Goal: Task Accomplishment & Management: Complete application form

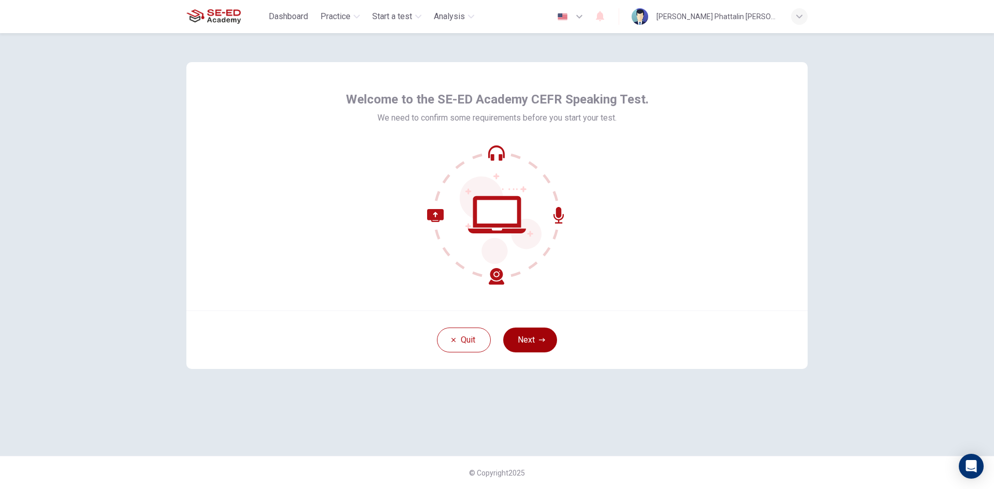
click at [542, 343] on icon "button" at bounding box center [542, 340] width 6 height 6
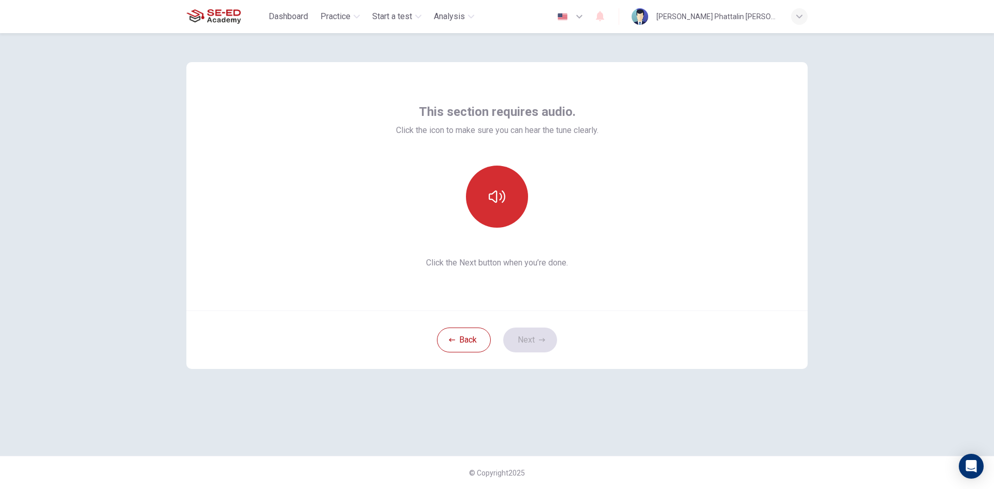
click at [480, 199] on button "button" at bounding box center [497, 197] width 62 height 62
click at [493, 190] on icon "button" at bounding box center [497, 196] width 17 height 17
click at [489, 195] on icon "button" at bounding box center [497, 197] width 17 height 12
click at [500, 205] on button "button" at bounding box center [497, 197] width 62 height 62
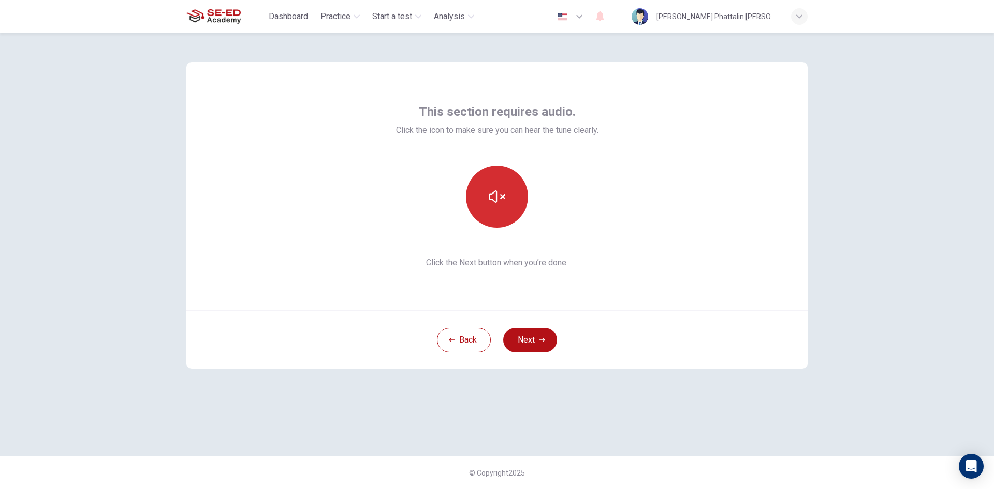
click at [499, 205] on button "button" at bounding box center [497, 197] width 62 height 62
click at [522, 346] on button "Next" at bounding box center [530, 340] width 54 height 25
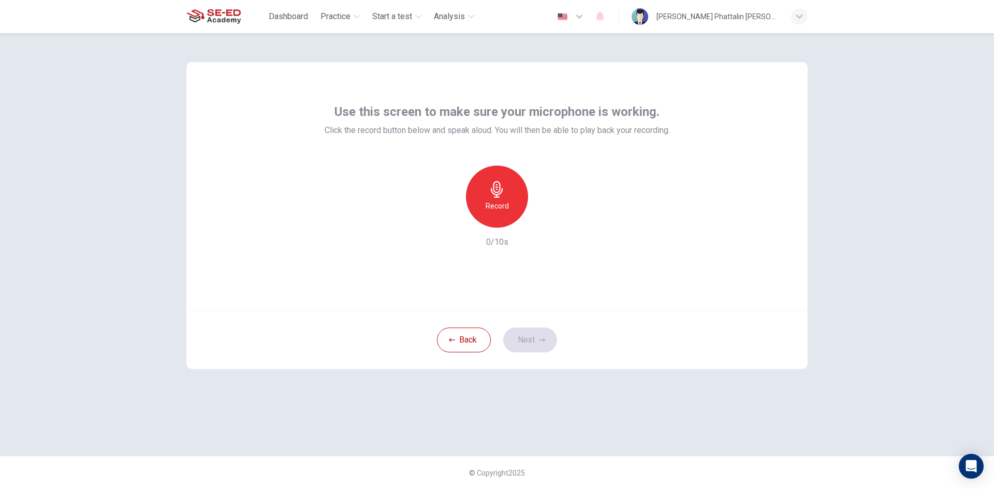
click at [500, 202] on h6 "Record" at bounding box center [497, 206] width 23 height 12
click at [500, 202] on h6 "Stop" at bounding box center [497, 206] width 16 height 12
click at [543, 213] on div "button" at bounding box center [544, 219] width 17 height 17
click at [549, 217] on icon "button" at bounding box center [544, 219] width 10 height 10
click at [449, 217] on icon "button" at bounding box center [449, 219] width 9 height 9
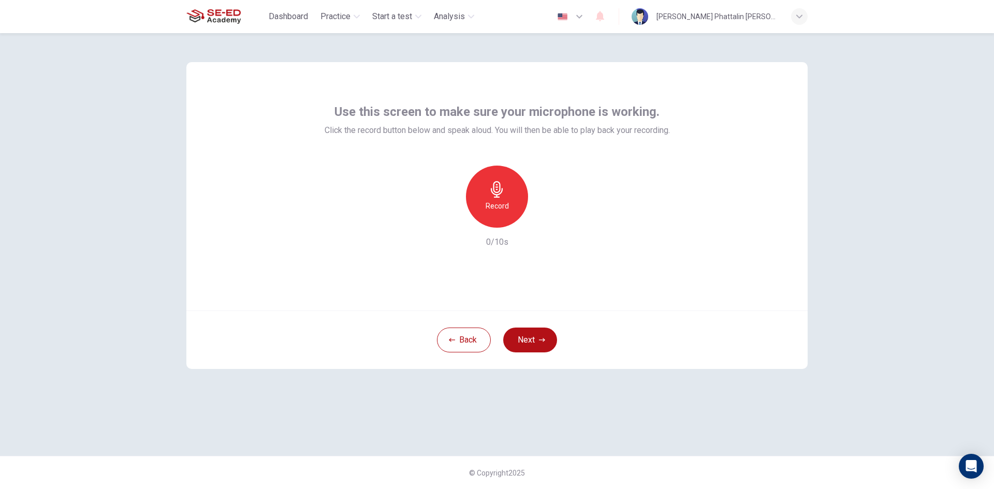
click at [507, 205] on h6 "Record" at bounding box center [497, 206] width 23 height 12
click at [502, 204] on h6 "Stop" at bounding box center [497, 206] width 16 height 12
click at [549, 227] on div "Record" at bounding box center [497, 197] width 112 height 62
click at [547, 218] on icon "button" at bounding box center [544, 219] width 10 height 10
click at [447, 223] on icon "button" at bounding box center [449, 219] width 9 height 9
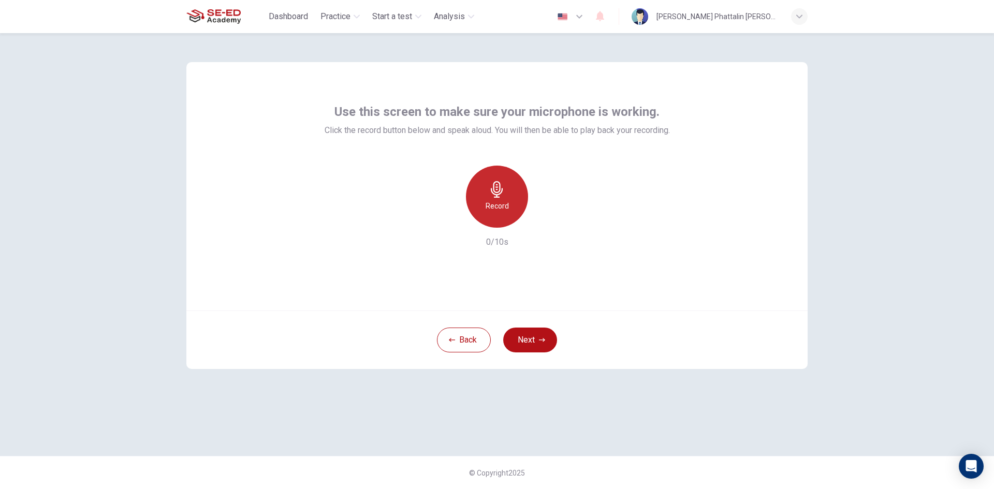
click at [506, 217] on div "Record" at bounding box center [497, 197] width 62 height 62
click at [503, 206] on h6 "Stop" at bounding box center [497, 206] width 16 height 12
click at [547, 220] on icon "button" at bounding box center [545, 219] width 5 height 6
click at [544, 221] on icon "button" at bounding box center [544, 219] width 10 height 10
click at [450, 224] on div "button" at bounding box center [449, 219] width 17 height 17
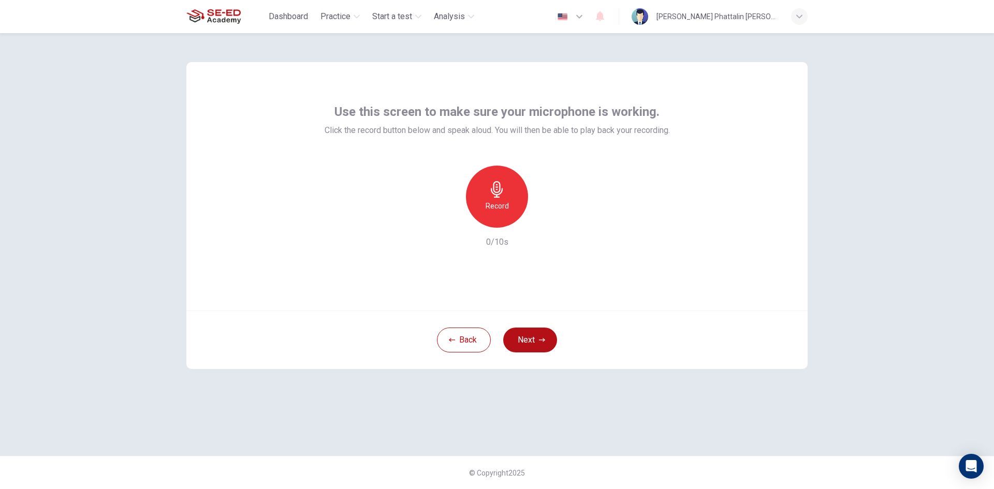
click at [488, 212] on h6 "Record" at bounding box center [497, 206] width 23 height 12
click at [487, 212] on div "Stop" at bounding box center [497, 197] width 62 height 62
click at [538, 223] on div "button" at bounding box center [544, 219] width 17 height 17
click at [697, 285] on div "Use this screen to make sure your microphone is working. Click the record butto…" at bounding box center [496, 186] width 621 height 249
click at [732, 199] on div "Use this screen to make sure your microphone is working. Click the record butto…" at bounding box center [496, 186] width 621 height 249
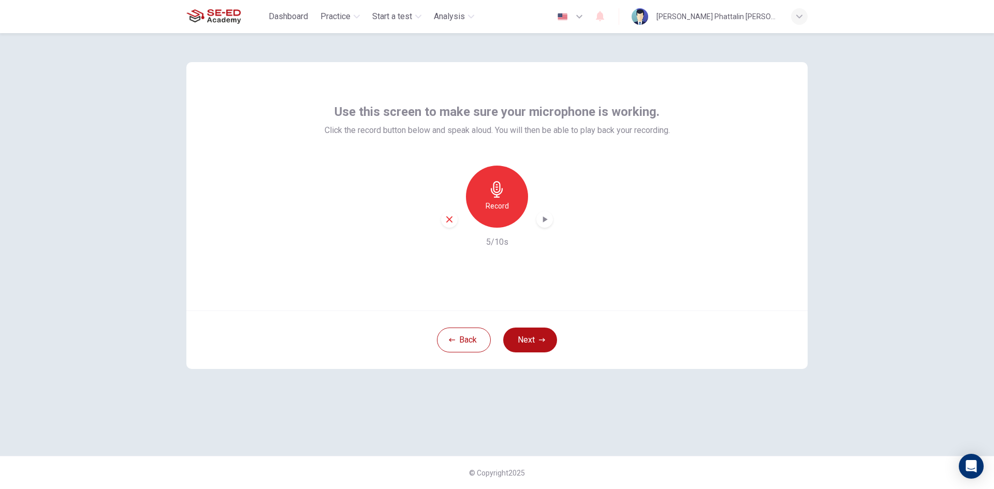
click at [865, 113] on div "Use this screen to make sure your microphone is working. Click the record butto…" at bounding box center [497, 261] width 994 height 456
click at [521, 332] on button "Next" at bounding box center [530, 340] width 54 height 25
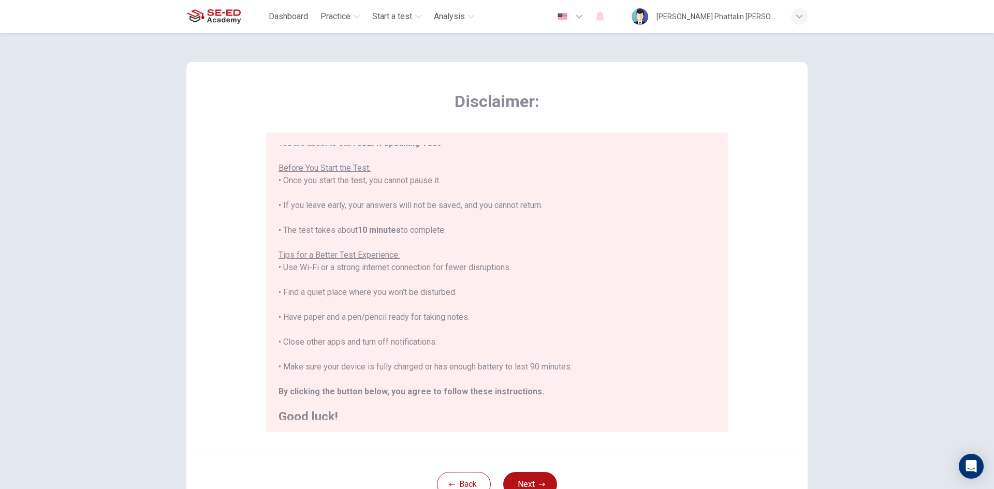
scroll to position [12, 0]
click at [522, 475] on button "Next" at bounding box center [530, 484] width 54 height 25
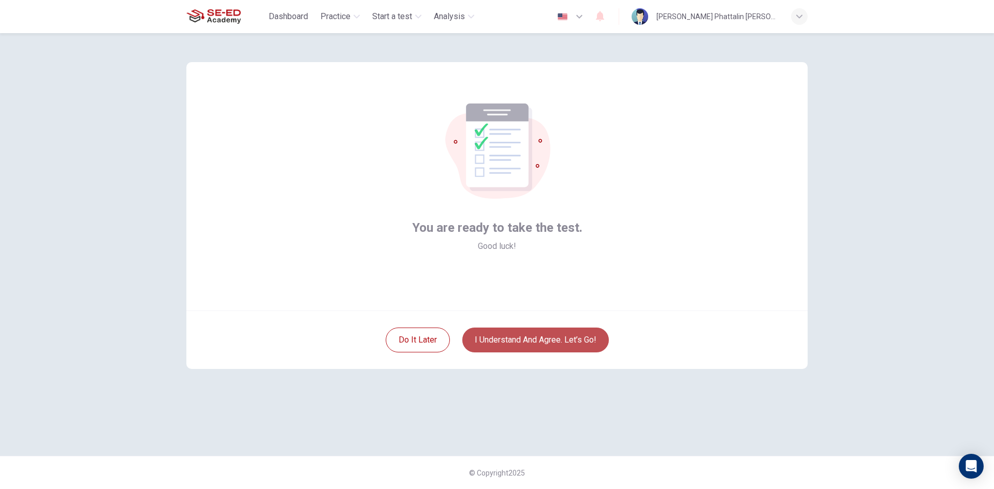
click at [530, 334] on button "I understand and agree. Let’s go!" at bounding box center [535, 340] width 147 height 25
click at [561, 342] on button "I understand and agree. Let’s go!" at bounding box center [535, 340] width 147 height 25
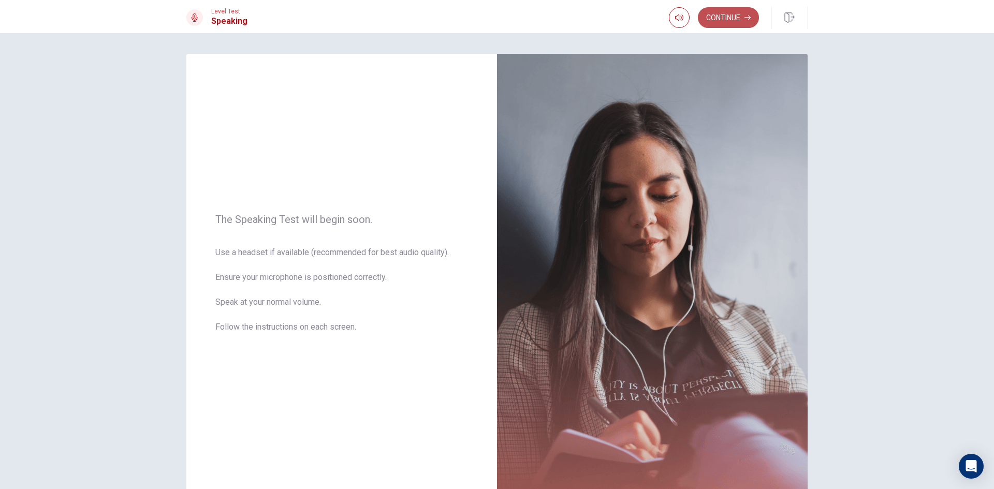
click at [743, 19] on button "Continue" at bounding box center [728, 17] width 61 height 21
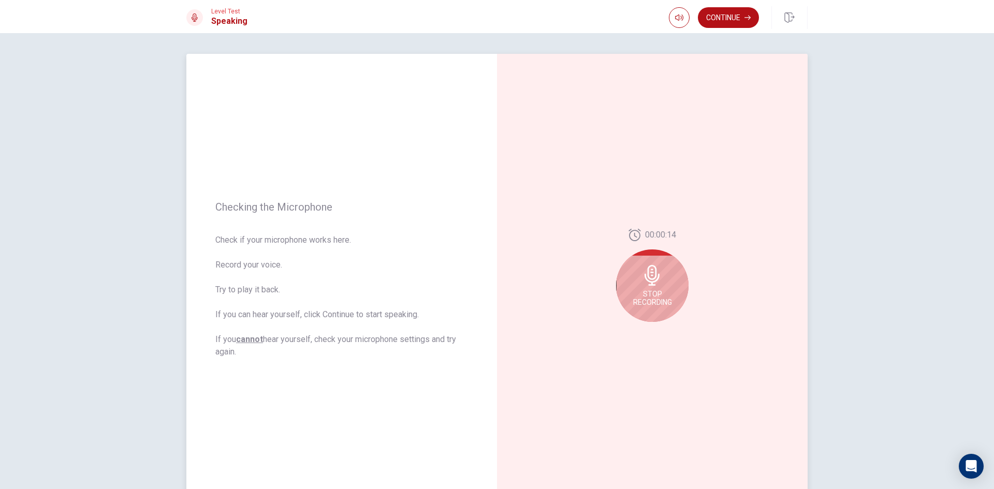
click at [665, 293] on span "Stop Recording" at bounding box center [652, 298] width 39 height 17
click at [637, 334] on button "Record Again" at bounding box center [641, 330] width 14 height 14
click at [647, 288] on div "Stop Recording" at bounding box center [652, 273] width 72 height 72
click at [634, 328] on button "Record Again" at bounding box center [641, 330] width 14 height 14
click at [659, 294] on span "Stop Recording" at bounding box center [652, 298] width 39 height 17
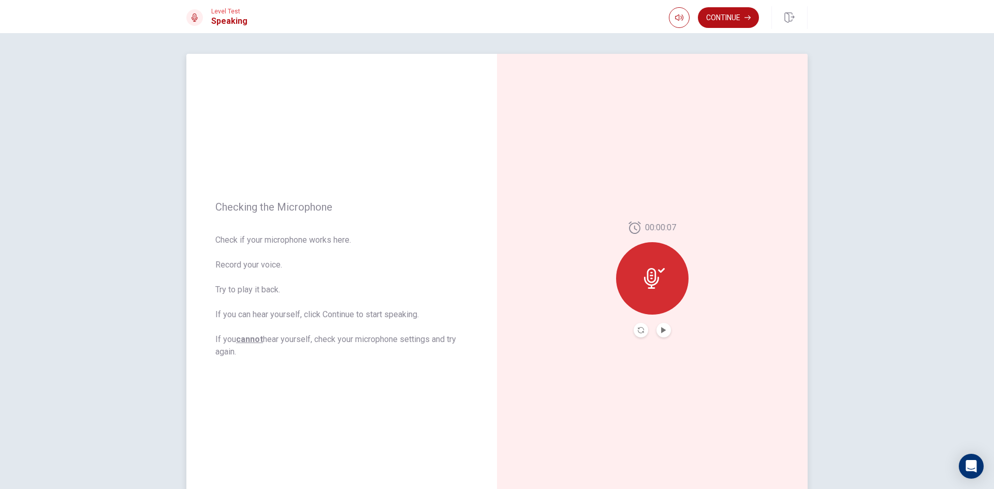
click at [657, 327] on button "Play Audio" at bounding box center [663, 330] width 14 height 14
click at [657, 331] on button "Pause Audio" at bounding box center [663, 330] width 14 height 14
click at [743, 22] on button "Continue" at bounding box center [728, 17] width 61 height 21
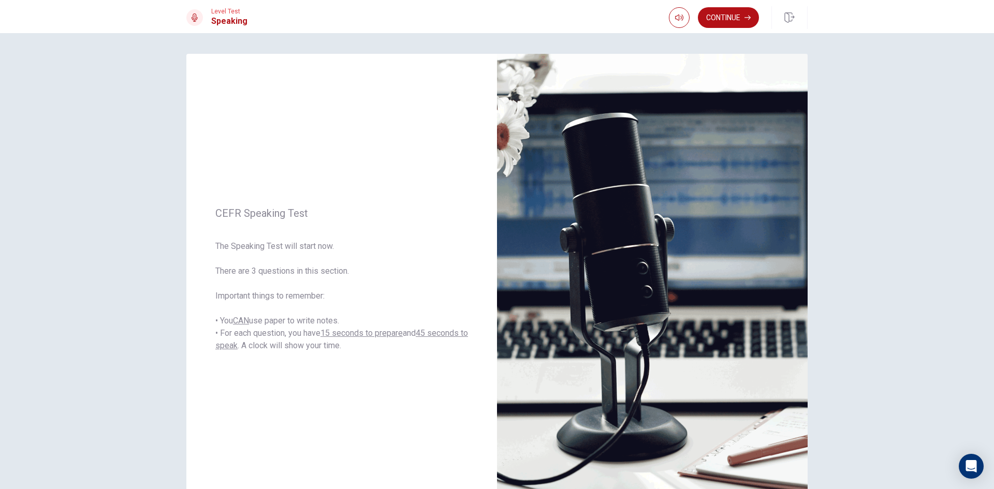
click at [732, 30] on div "Level Test Speaking Continue" at bounding box center [497, 16] width 994 height 33
click at [739, 25] on button "Continue" at bounding box center [728, 17] width 61 height 21
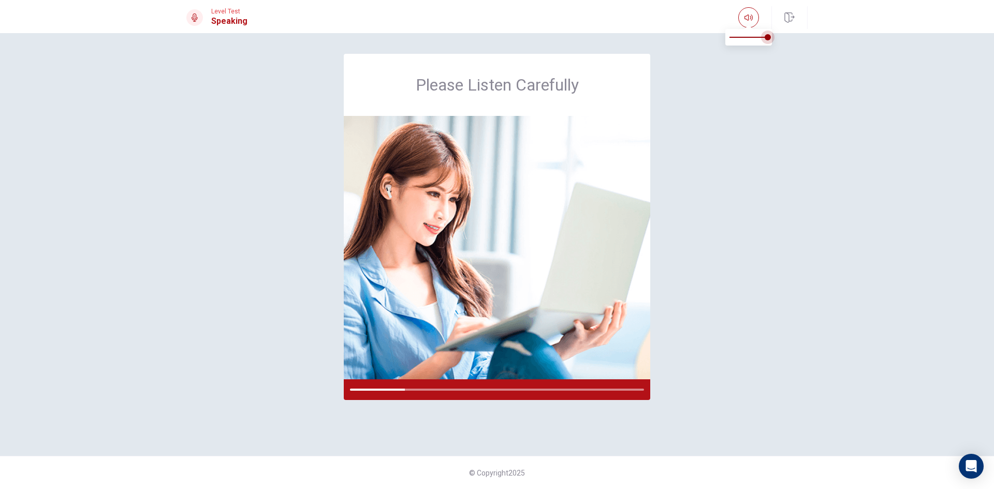
drag, startPoint x: 770, startPoint y: 40, endPoint x: 791, endPoint y: 40, distance: 20.7
click at [791, 40] on body "This site uses cookies, as explained in our Privacy Policy . If you agree to th…" at bounding box center [497, 244] width 994 height 489
click at [669, 112] on div "Please Listen Carefully" at bounding box center [497, 245] width 654 height 382
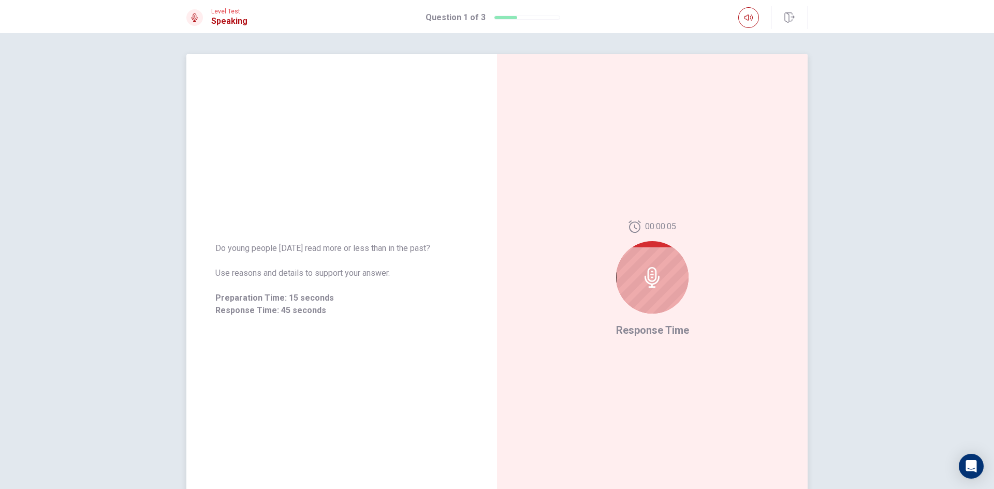
click at [610, 272] on div "00:00:05 Response Time" at bounding box center [652, 279] width 311 height 451
click at [638, 276] on div at bounding box center [652, 277] width 72 height 72
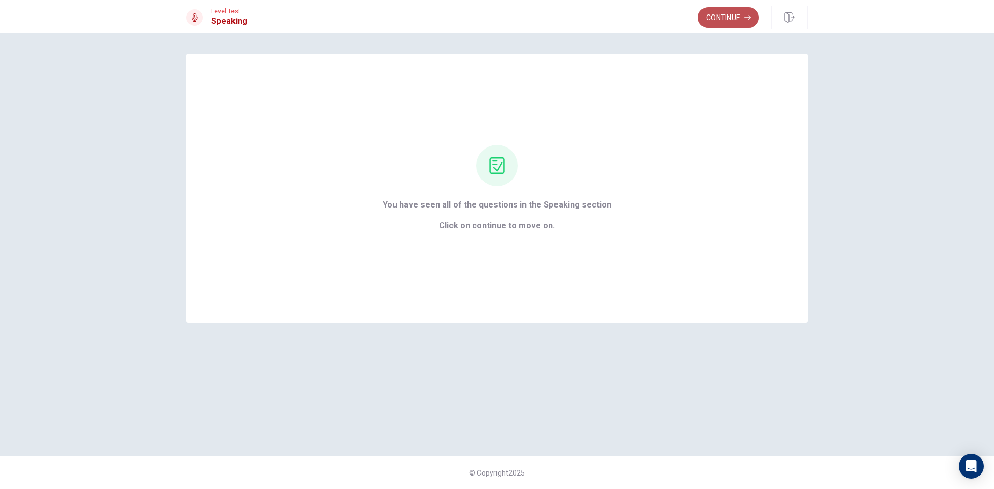
click at [723, 11] on button "Continue" at bounding box center [728, 17] width 61 height 21
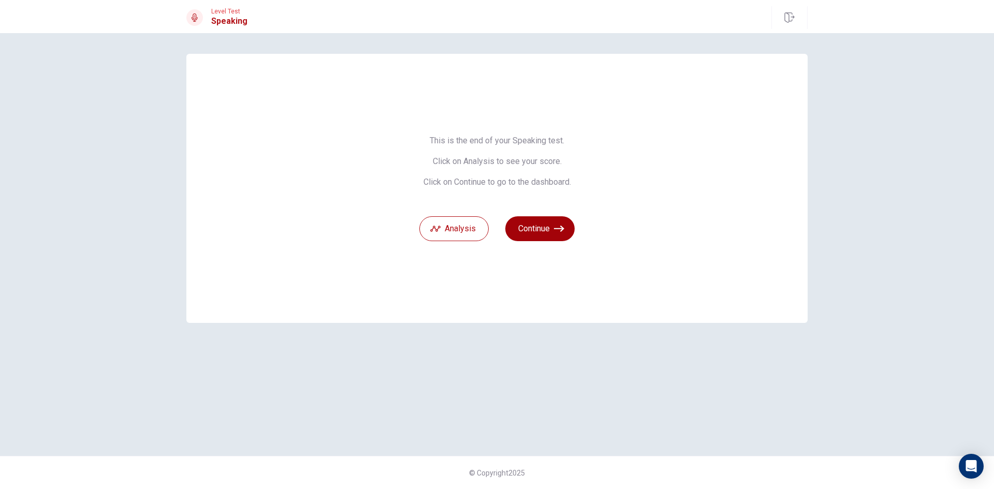
click at [557, 222] on button "Continue" at bounding box center [539, 228] width 69 height 25
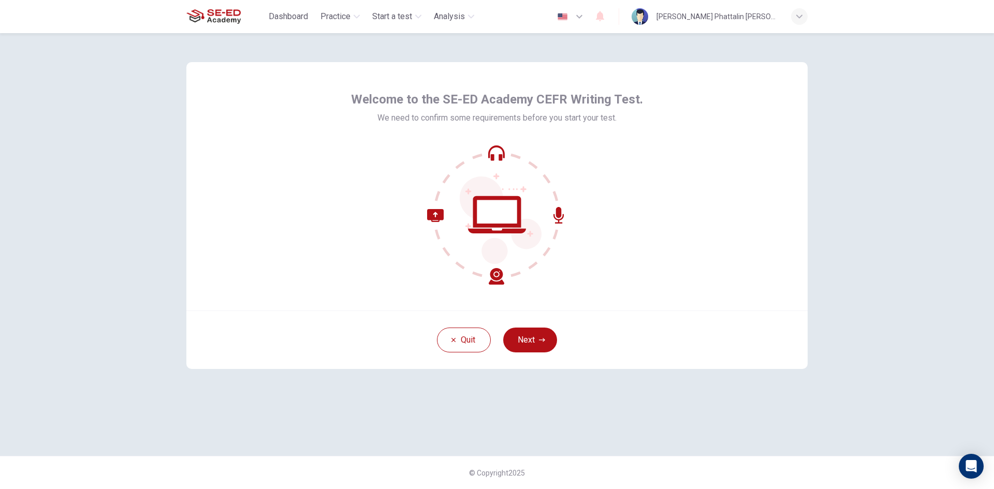
drag, startPoint x: 521, startPoint y: 343, endPoint x: 523, endPoint y: 337, distance: 5.9
click at [522, 339] on button "Next" at bounding box center [530, 340] width 54 height 25
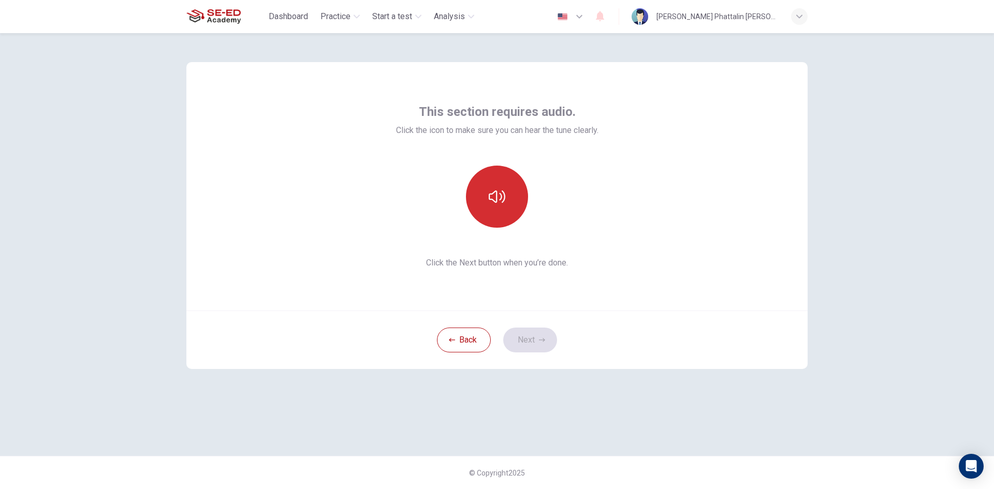
click at [518, 196] on button "button" at bounding box center [497, 197] width 62 height 62
drag, startPoint x: 518, startPoint y: 336, endPoint x: 521, endPoint y: 344, distance: 8.8
click at [521, 344] on button "Next" at bounding box center [530, 340] width 54 height 25
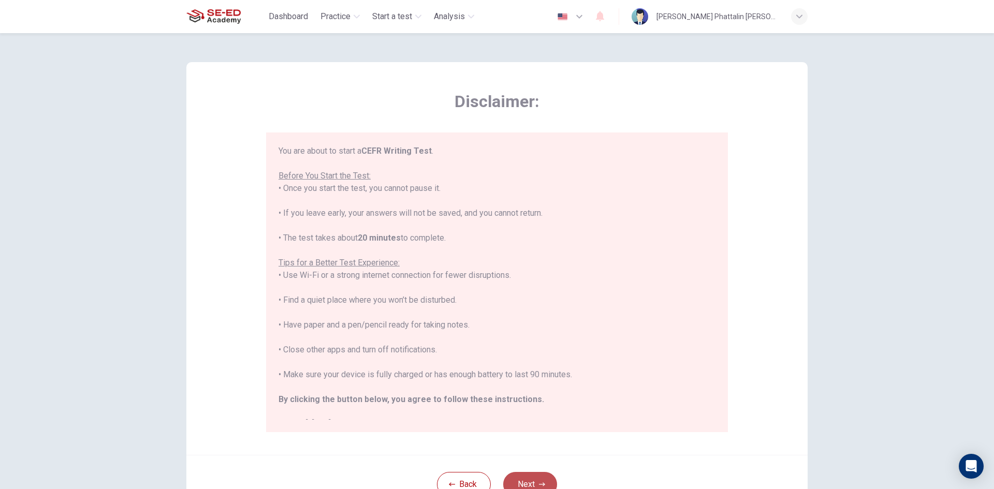
click at [533, 473] on button "Next" at bounding box center [530, 484] width 54 height 25
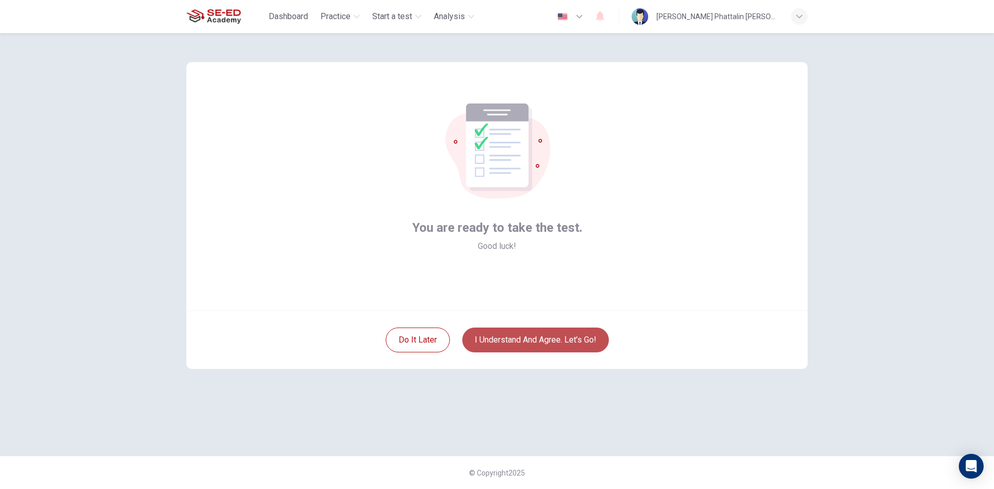
click at [574, 338] on button "I understand and agree. Let’s go!" at bounding box center [535, 340] width 147 height 25
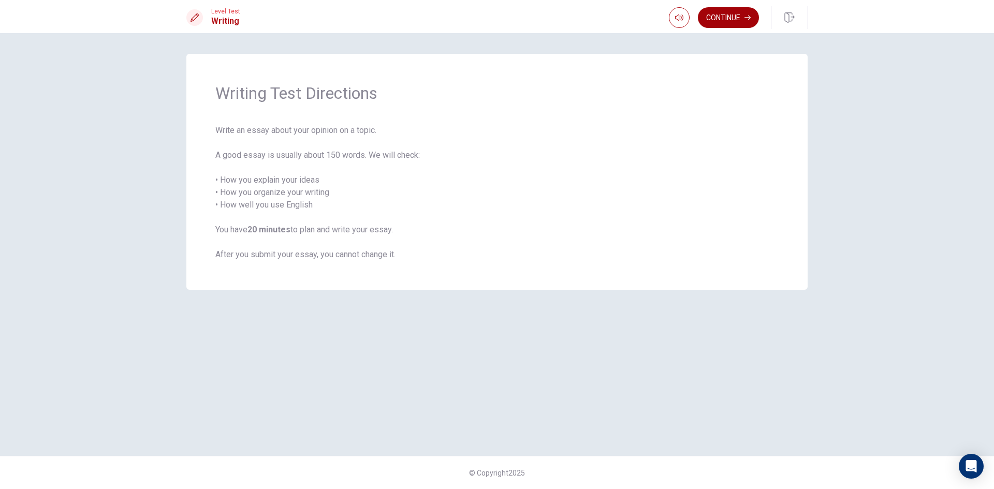
click at [724, 24] on button "Continue" at bounding box center [728, 17] width 61 height 21
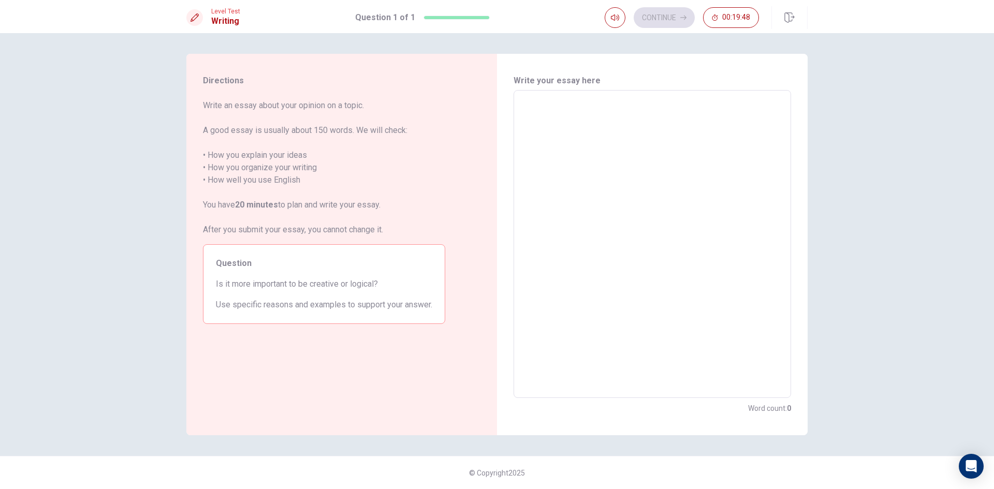
click at [620, 160] on textarea at bounding box center [652, 244] width 263 height 291
type textarea "b"
type textarea "x"
type textarea "bE"
type textarea "x"
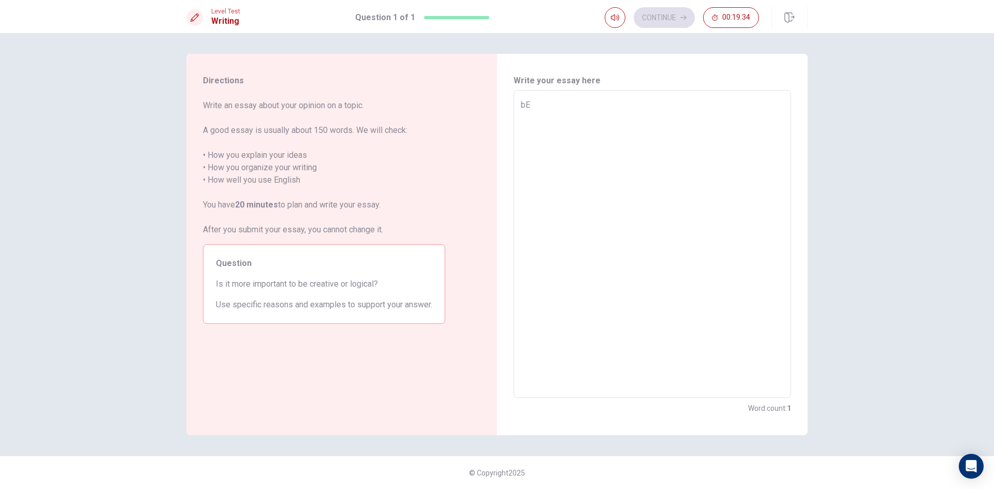
type textarea "bEI"
type textarea "x"
type textarea "bEIN"
type textarea "x"
type textarea "bEING"
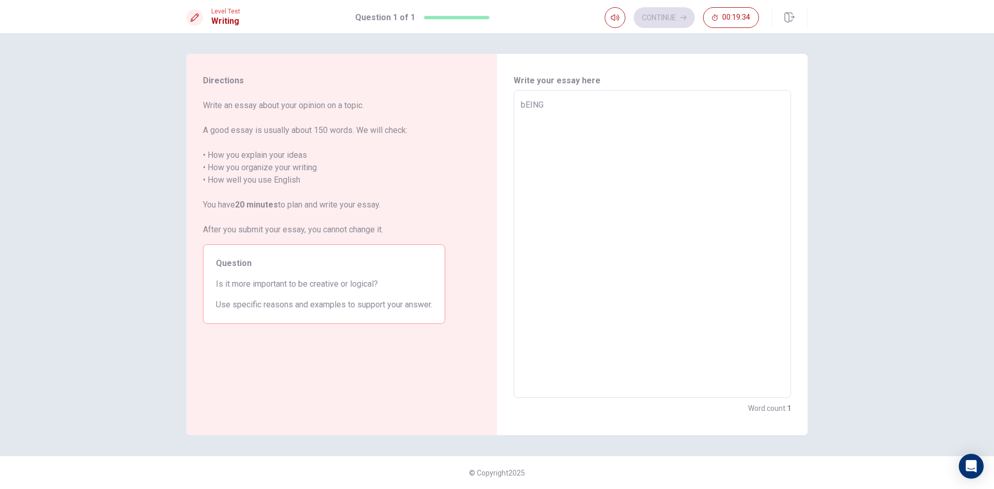
type textarea "x"
type textarea "bEING"
type textarea "x"
type textarea "bEING C"
type textarea "x"
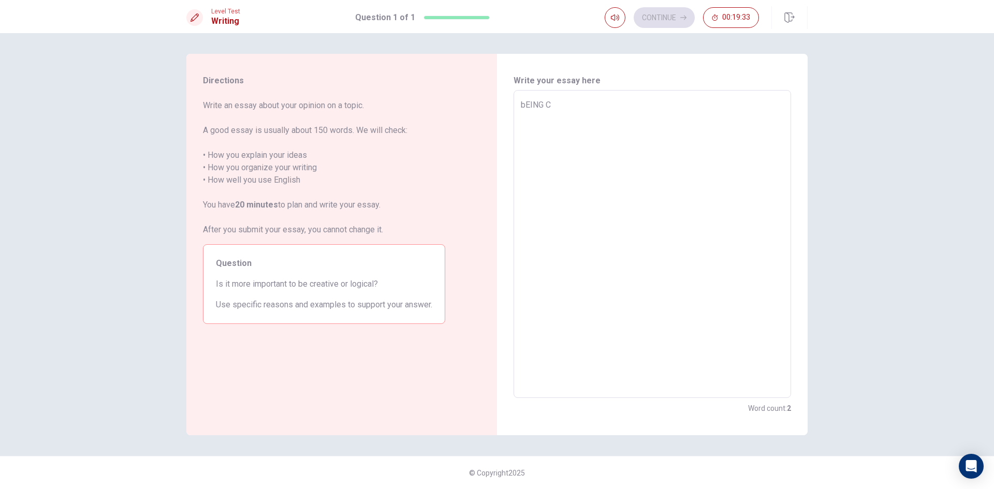
type textarea "bEING CR"
type textarea "x"
type textarea "bEING CRE"
type textarea "x"
type textarea "bEING CREA"
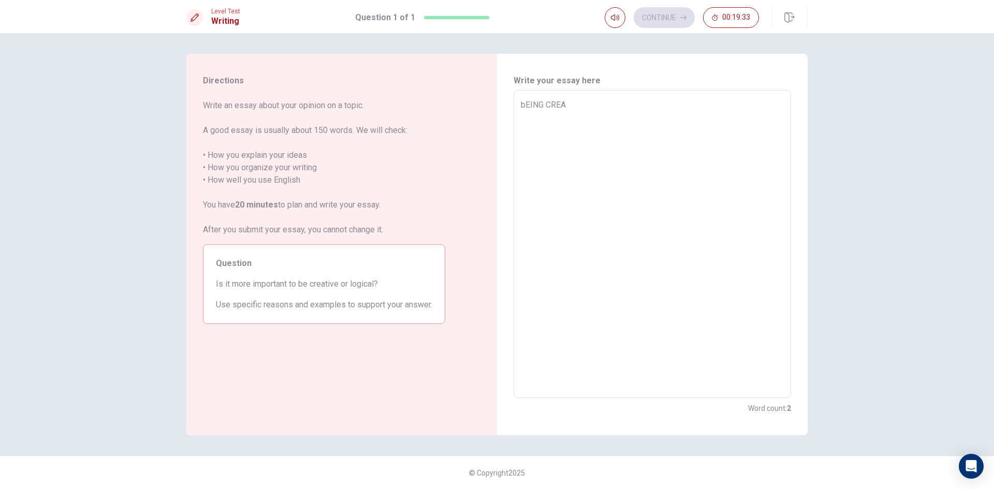
type textarea "x"
type textarea "bEING CREAT"
type textarea "x"
type textarea "bEING CREATI"
type textarea "x"
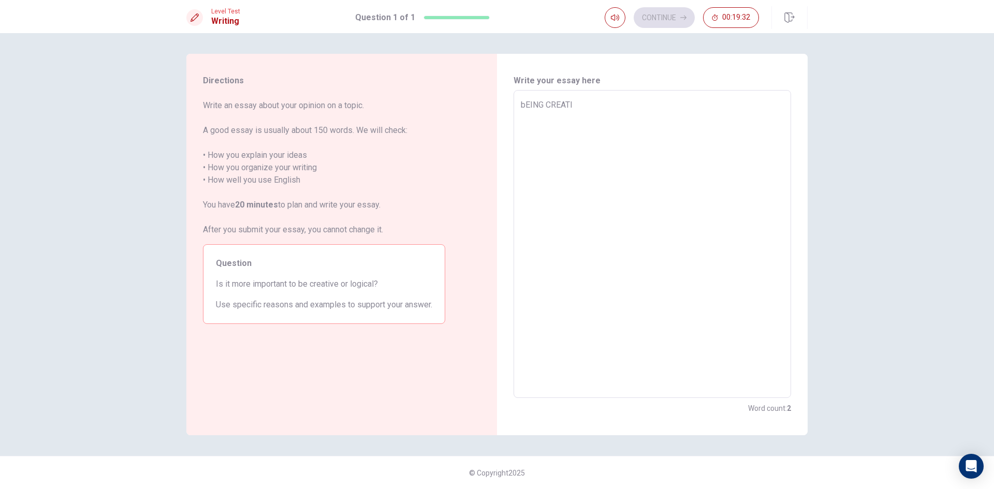
type textarea "bEING CREAT"
type textarea "x"
type textarea "bEING CREA"
type textarea "x"
type textarea "bEING CRE"
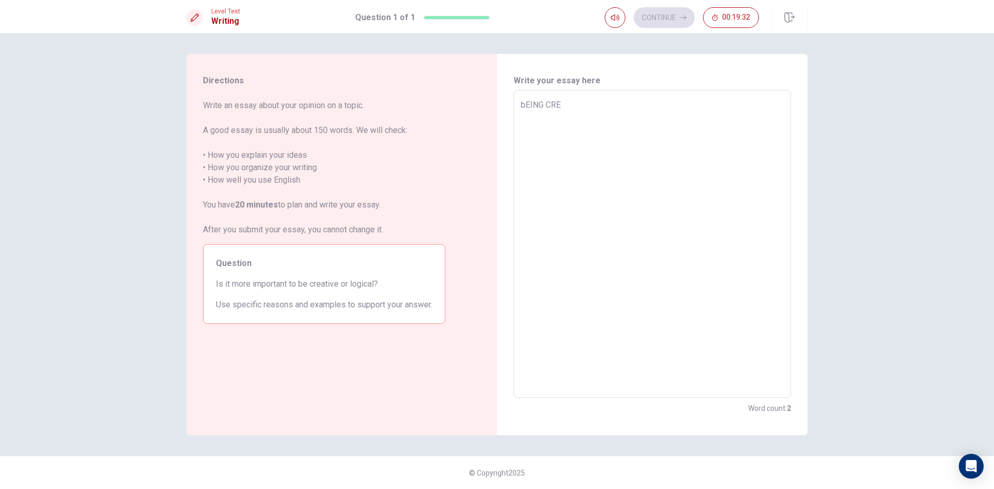
type textarea "x"
type textarea "bEING CR"
type textarea "x"
type textarea "bEING C"
type textarea "x"
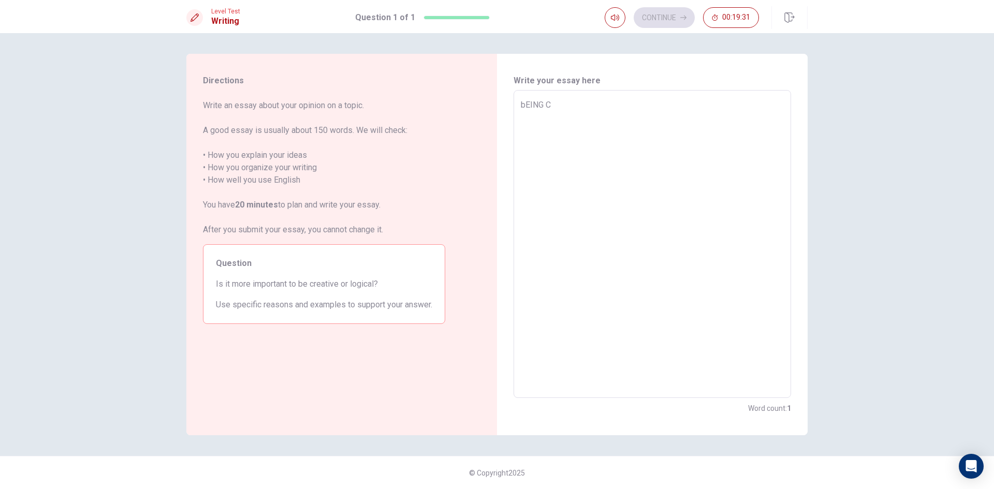
type textarea "bEING"
type textarea "x"
type textarea "bEING"
type textarea "x"
type textarea "bEIN"
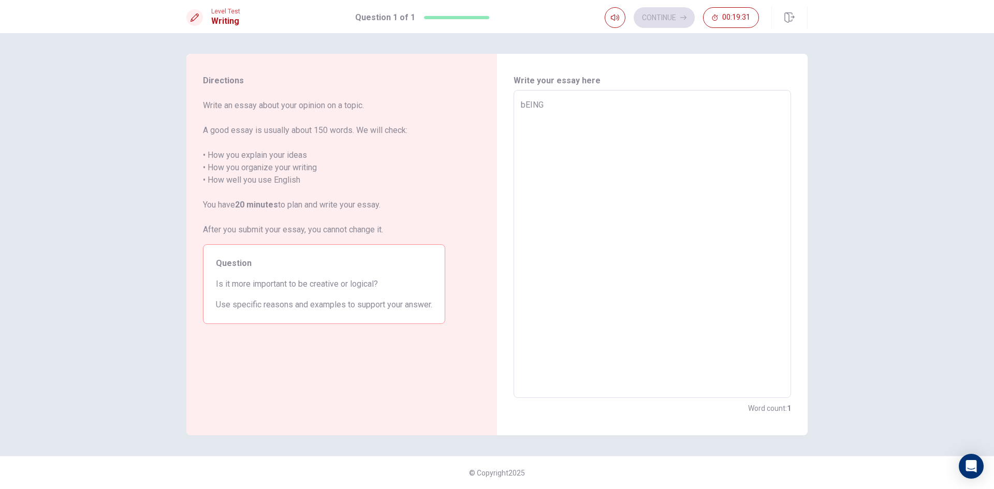
type textarea "x"
type textarea "bEI"
type textarea "x"
type textarea "bE"
type textarea "x"
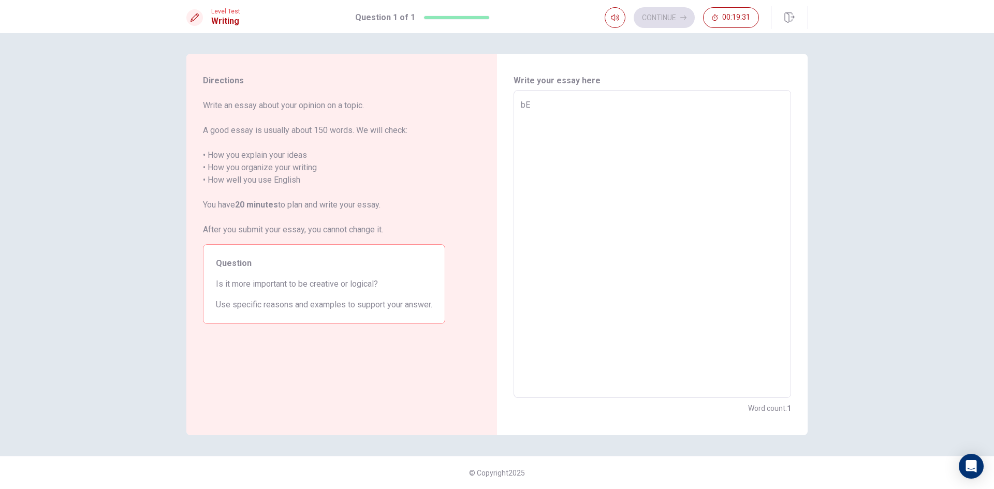
type textarea "b"
type textarea "x"
type textarea "B"
type textarea "x"
type textarea "Be"
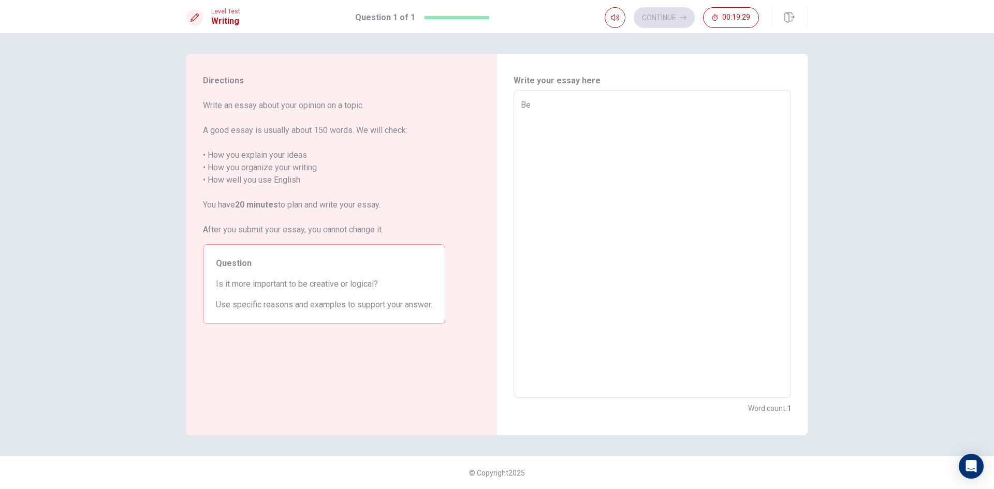
type textarea "x"
type textarea "Bei"
type textarea "x"
type textarea "Bein"
type textarea "x"
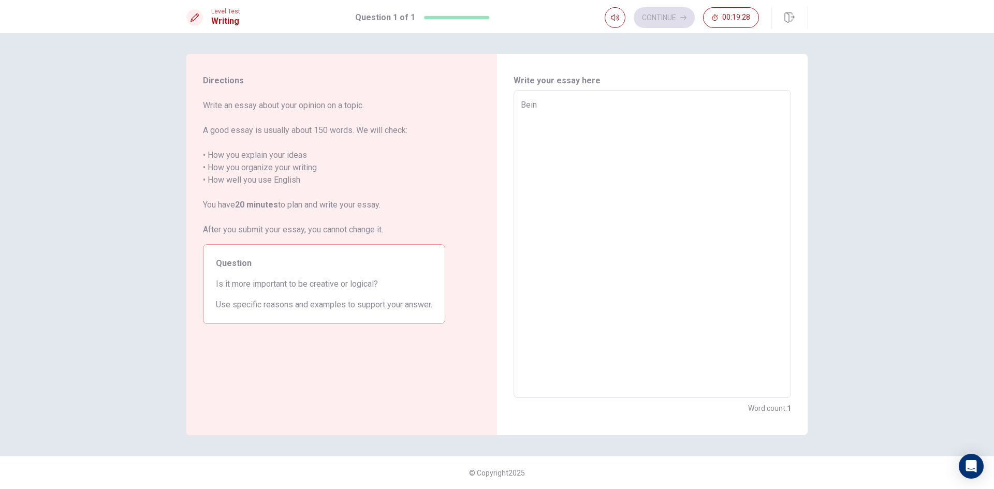
type textarea "Being"
type textarea "x"
type textarea "Being"
type textarea "x"
type textarea "Being v"
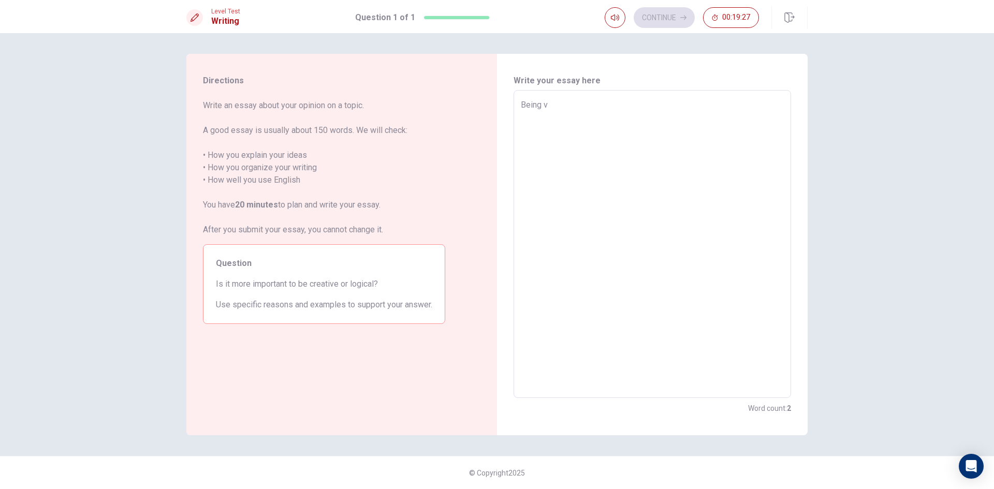
type textarea "x"
type textarea "Being"
type textarea "x"
type textarea "Being c"
type textarea "x"
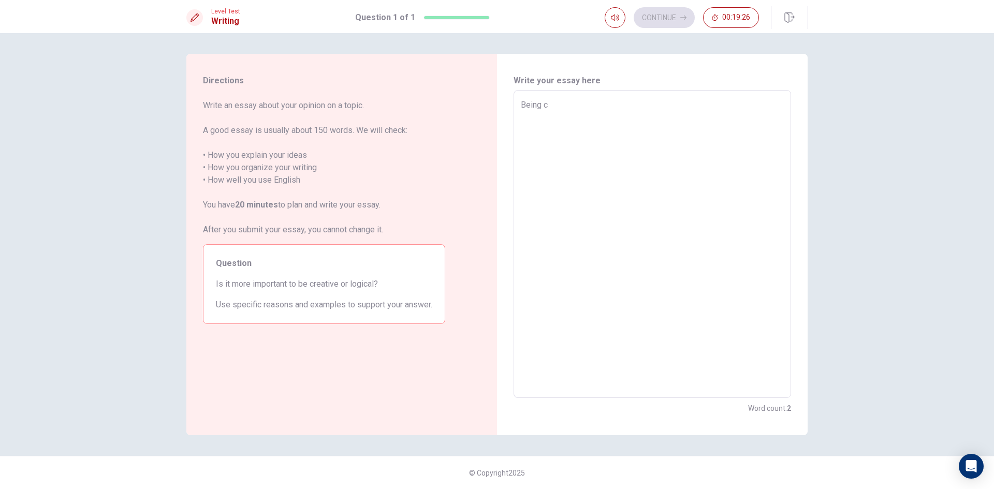
type textarea "Being cr"
type textarea "x"
type textarea "Being cre"
type textarea "x"
type textarea "Being crea"
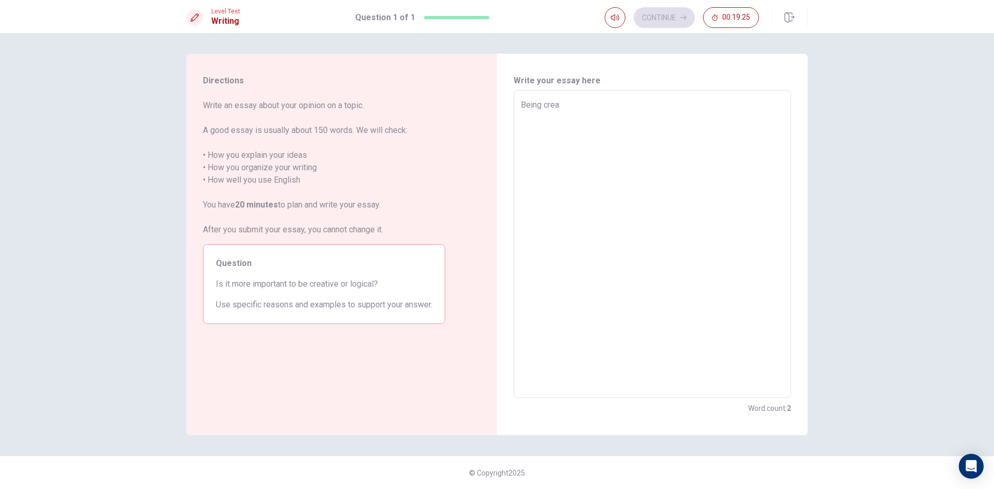
type textarea "x"
type textarea "Being creat"
type textarea "x"
type textarea "Being creati"
type textarea "x"
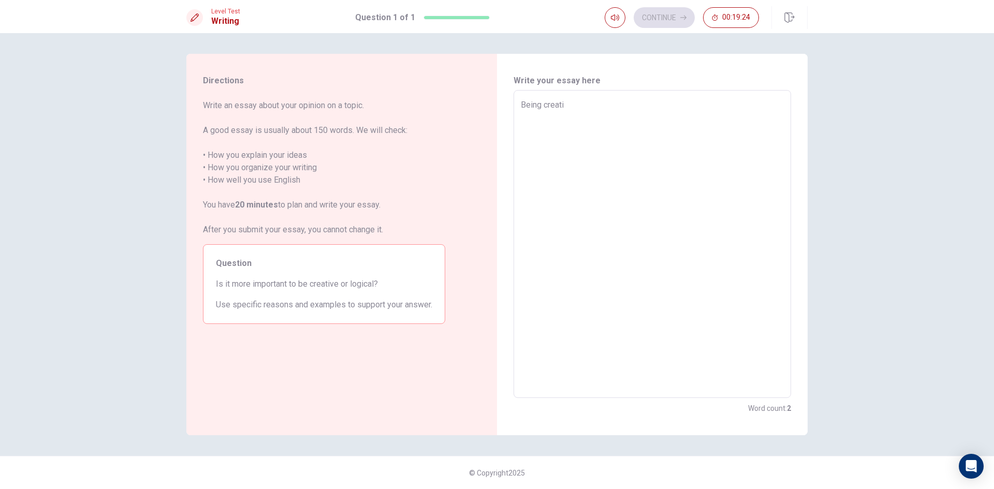
type textarea "Being creativ"
type textarea "x"
type textarea "Being creative"
type textarea "x"
type textarea "Being creative"
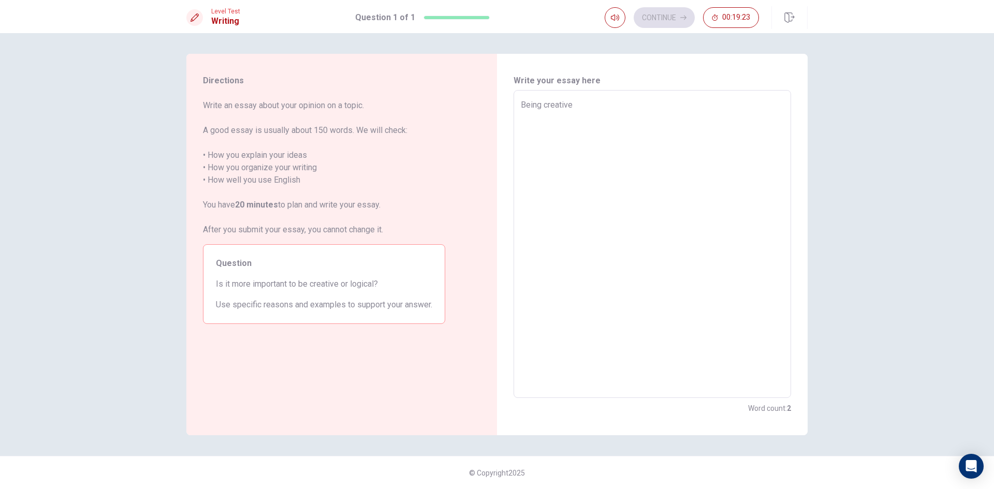
type textarea "x"
type textarea "Being creative i"
type textarea "x"
type textarea "Being creative is"
type textarea "x"
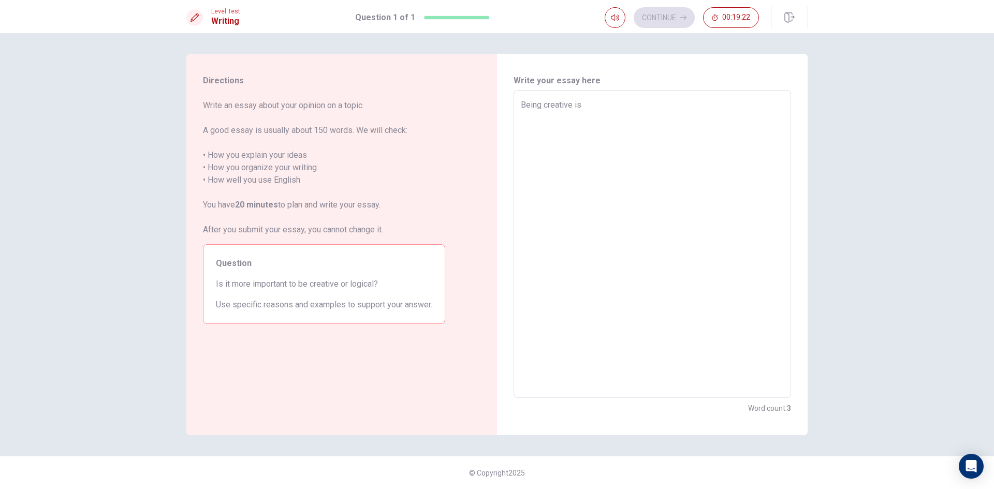
type textarea "Being creative is"
type textarea "x"
type textarea "Being creative is a"
type textarea "x"
type textarea "Being creative is a"
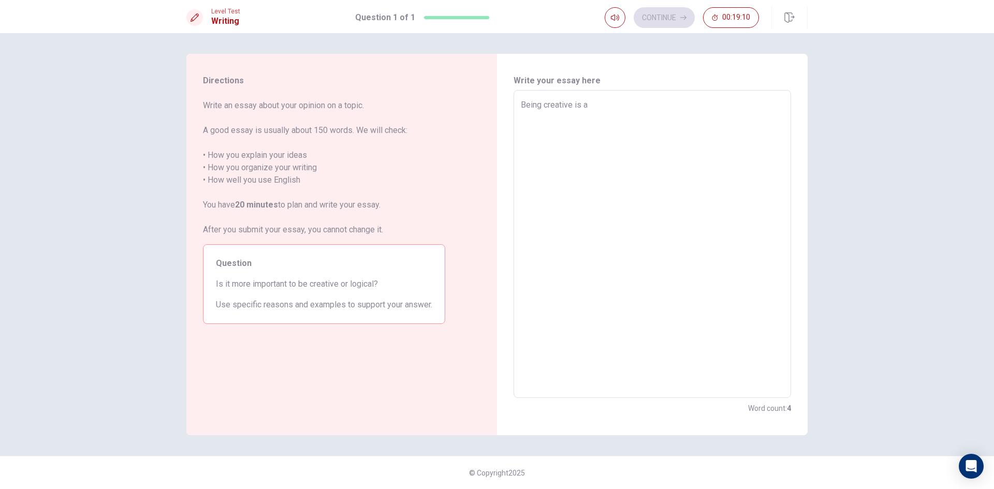
type textarea "x"
type textarea "Being creative is a g"
type textarea "x"
type textarea "Being creative is a go"
type textarea "x"
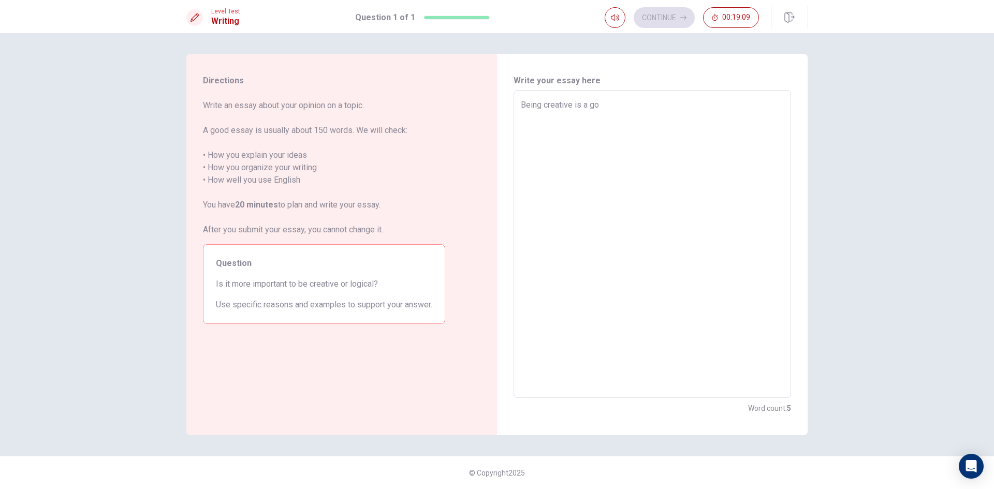
type textarea "Being creative is a goo"
type textarea "x"
type textarea "Being creative is a goob"
type textarea "x"
type textarea "Being creative is a goobe"
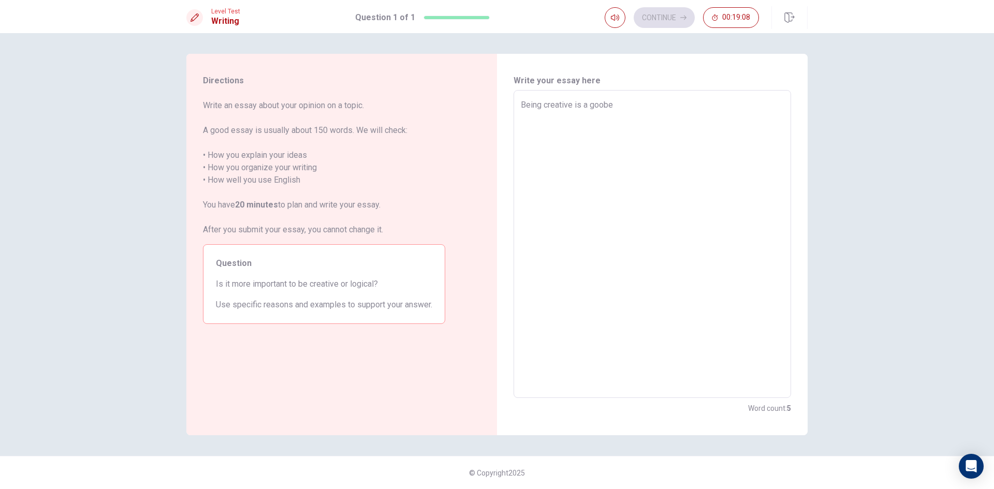
type textarea "x"
type textarea "Being creative is a gooben"
type textarea "x"
type textarea "Being creative is a goobene"
type textarea "x"
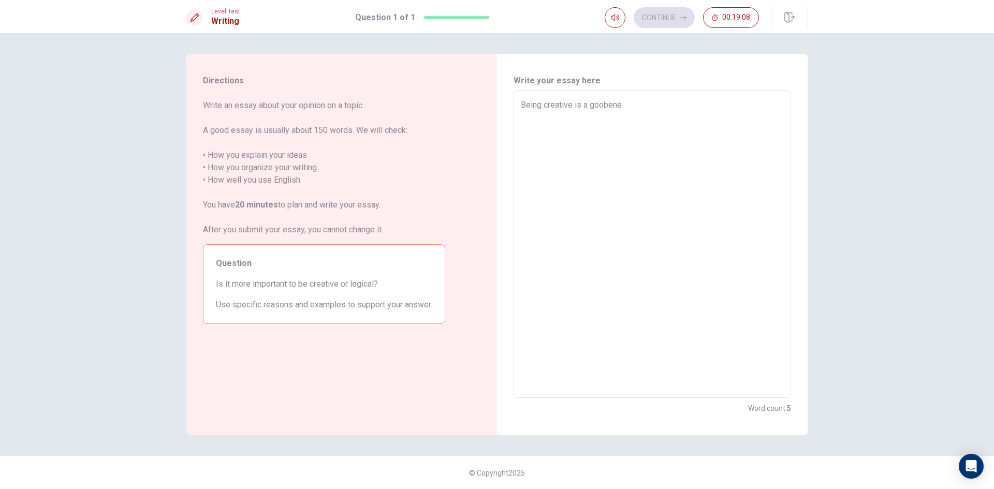
type textarea "Being creative is a goobenef"
type textarea "x"
type textarea "Being creative is a goobenefi"
type textarea "x"
type textarea "Being creative is a goobenefit"
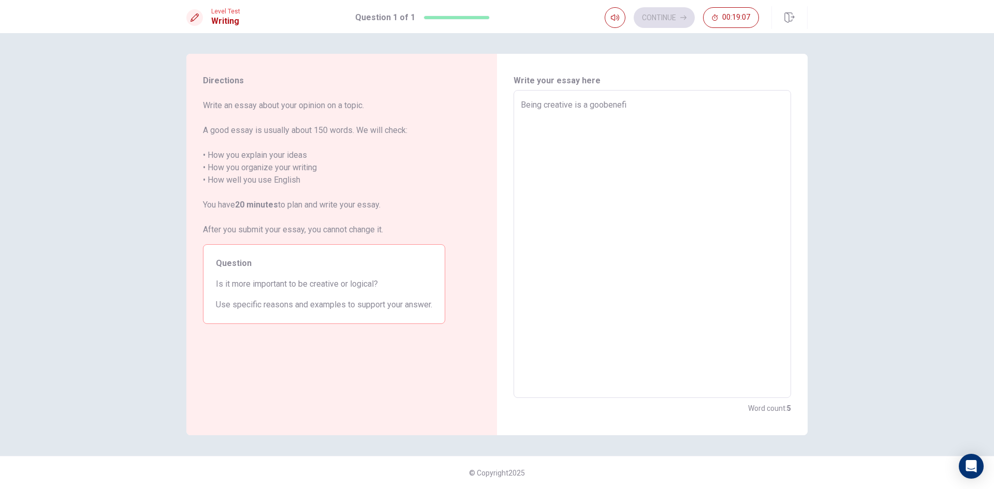
type textarea "x"
type textarea "Being creative is a goobenefit"
type textarea "x"
type textarea "Being creative is a goobenefit"
type textarea "x"
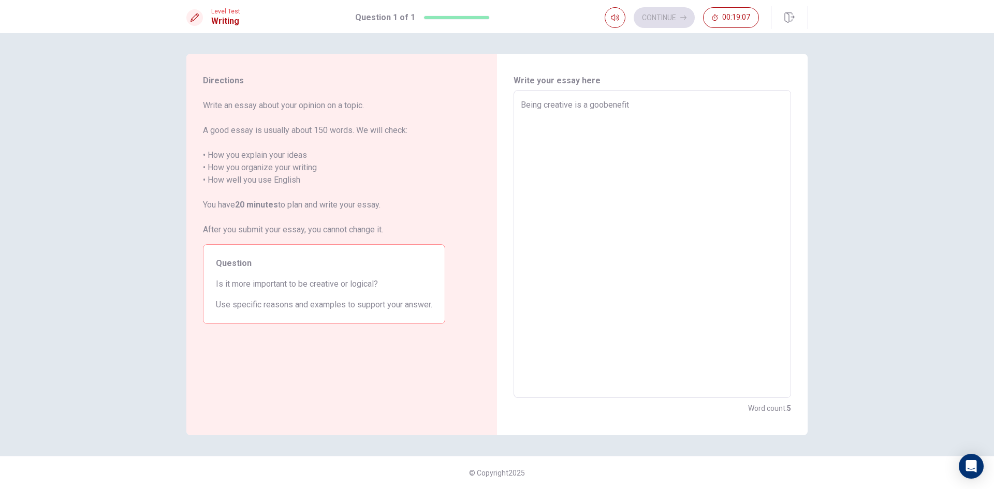
type textarea "Being creative is a goobenefi"
type textarea "x"
type textarea "Being creative is a goobenef"
type textarea "x"
type textarea "Being creative is a goobene"
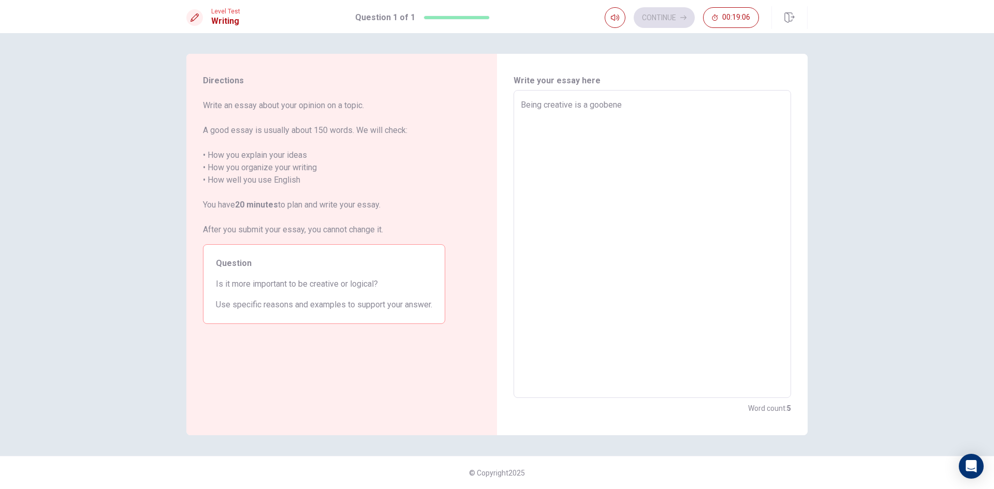
type textarea "x"
type textarea "Being creative is a gooben"
type textarea "x"
type textarea "Being creative is a goobe"
type textarea "x"
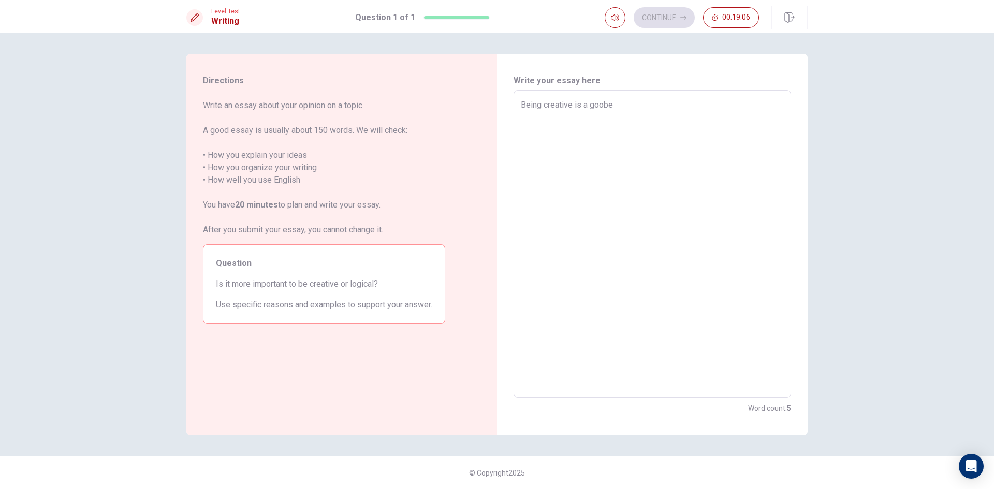
type textarea "Being creative is a goob"
type textarea "x"
type textarea "Being creative is a goobd"
type textarea "x"
type textarea "Being creative is a goob"
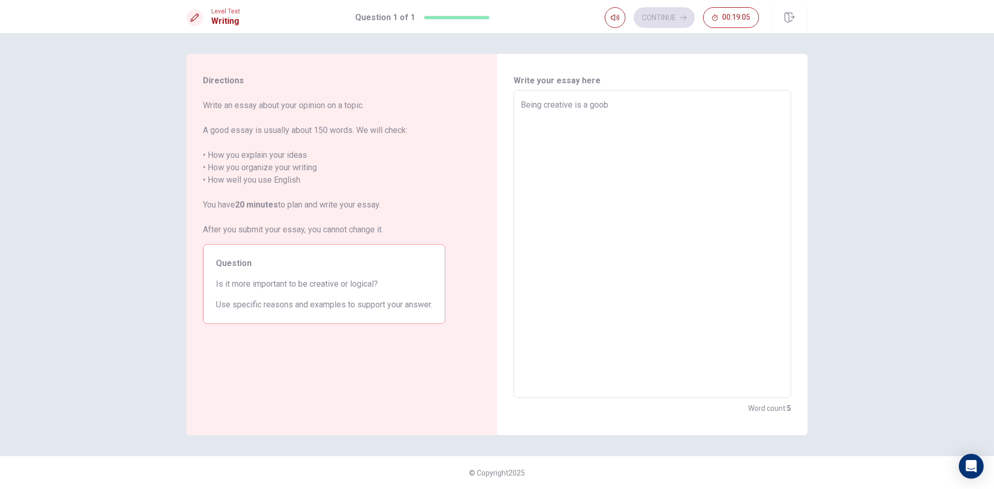
type textarea "x"
type textarea "Being creative is a goo"
type textarea "x"
type textarea "Being creative is a good"
type textarea "x"
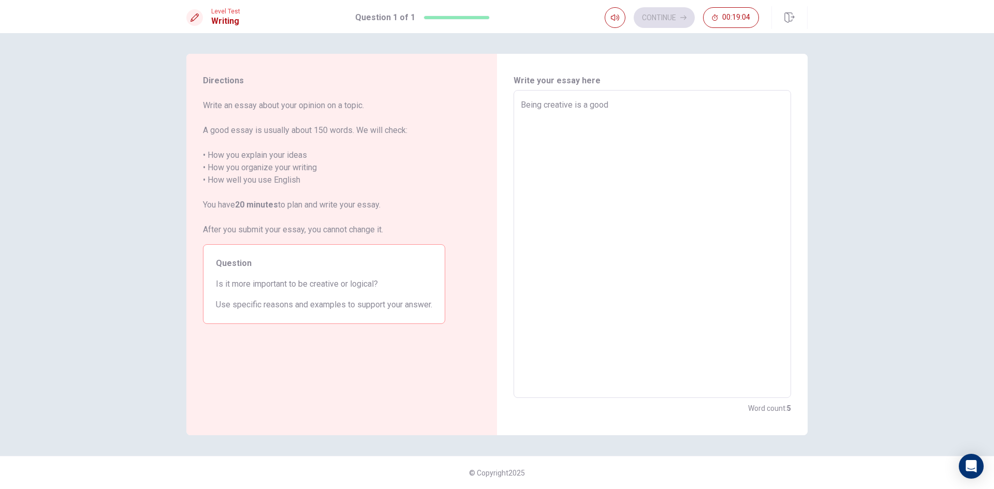
type textarea "Being creative is a good"
type textarea "x"
type textarea "Being creative is a good b"
type textarea "x"
type textarea "Being creative is a good be"
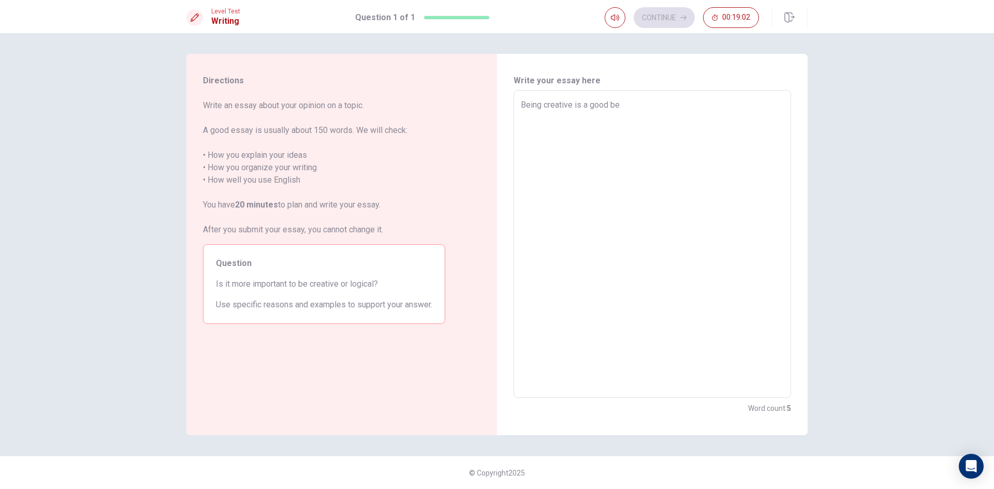
type textarea "x"
type textarea "Being creative is a good ben"
type textarea "x"
type textarea "Being creative is a good bene"
type textarea "x"
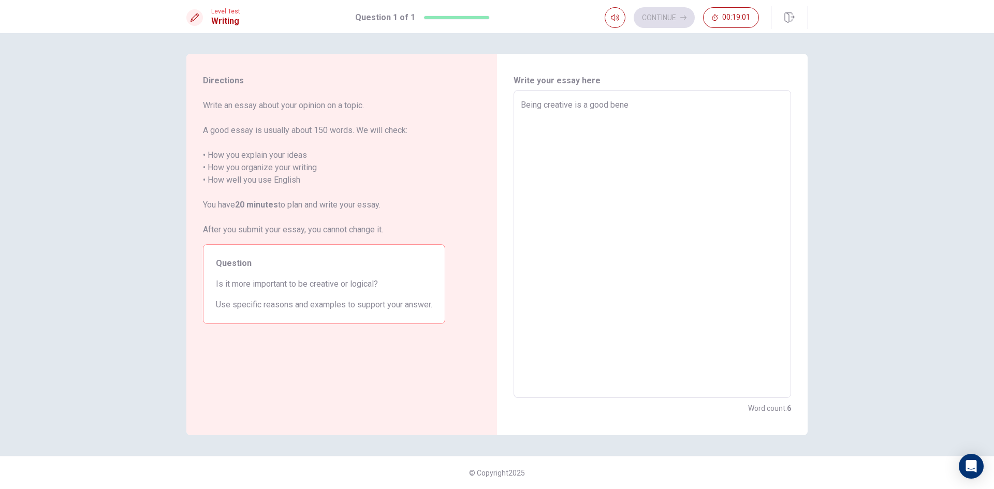
type textarea "Being creative is a good benef"
type textarea "x"
type textarea "Being creative is a good benefo"
type textarea "x"
type textarea "Being creative is a good benef"
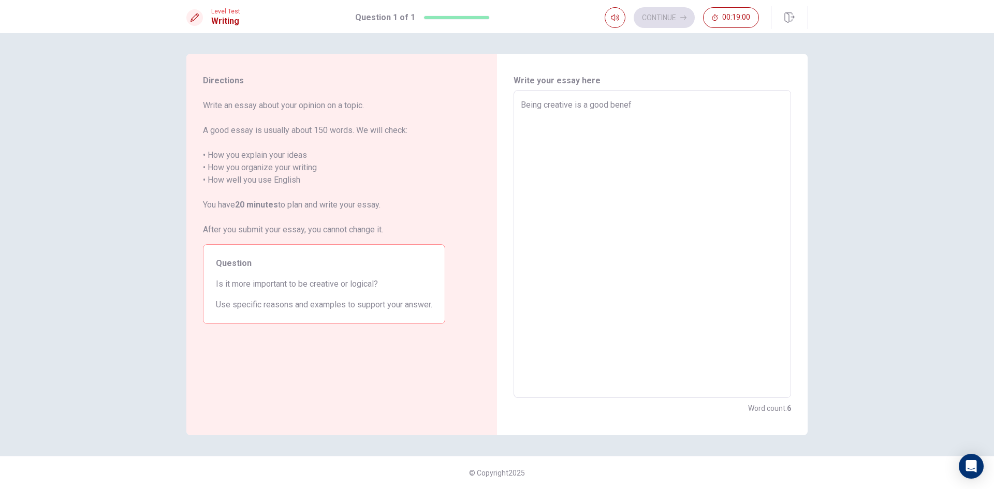
type textarea "x"
type textarea "Being creative is a good benefi"
type textarea "x"
type textarea "Being creative is a good benefit"
type textarea "x"
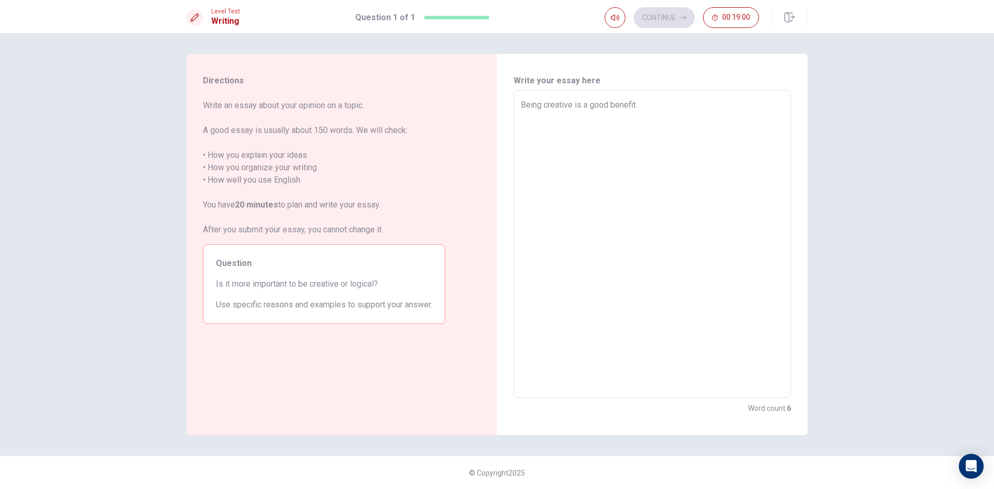
type textarea "Being creative is a good benefitf"
type textarea "x"
type textarea "Being creative is a good benefitfo"
type textarea "x"
type textarea "Being creative is a good benefitfor"
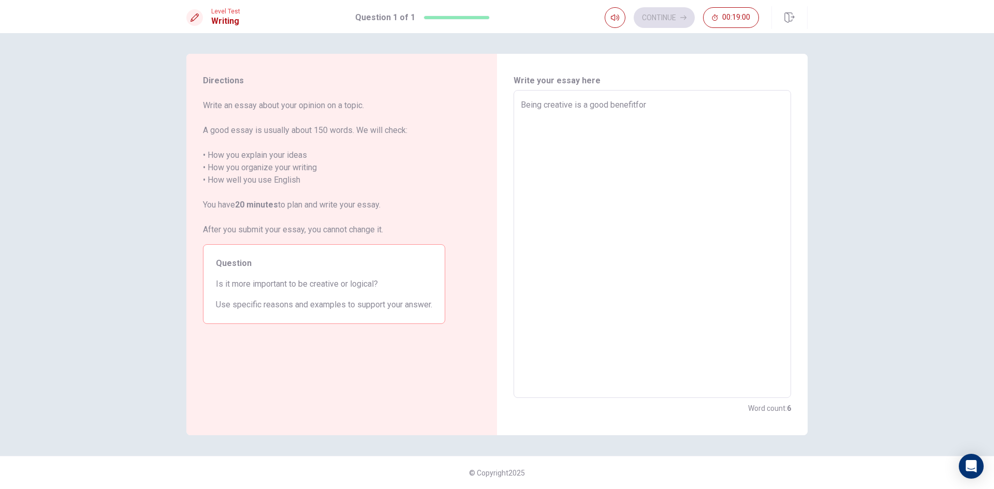
type textarea "x"
type textarea "Being creative is a good benefitfo"
type textarea "x"
type textarea "Being creative is a good benefitf"
type textarea "x"
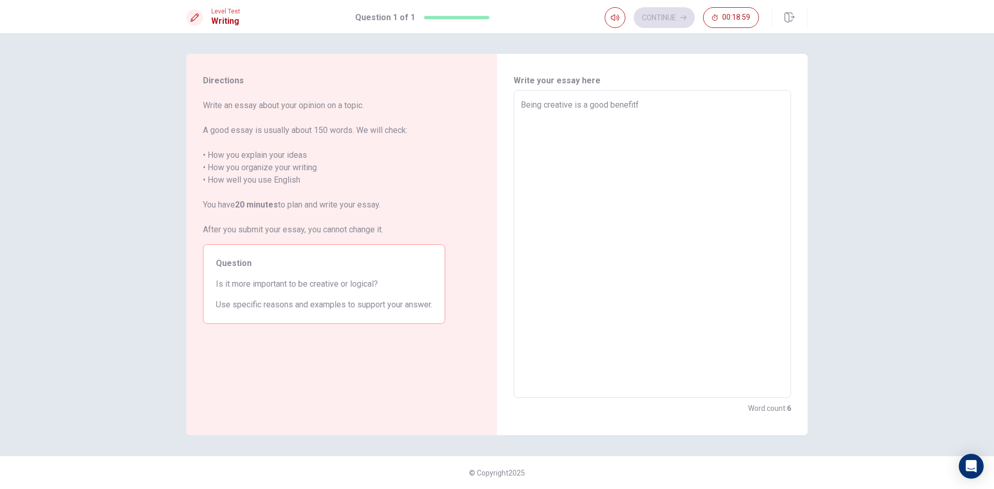
type textarea "Being creative is a good benefit"
type textarea "x"
type textarea "Being creative is a good benefit"
type textarea "x"
type textarea "Being creative is a good benefit f"
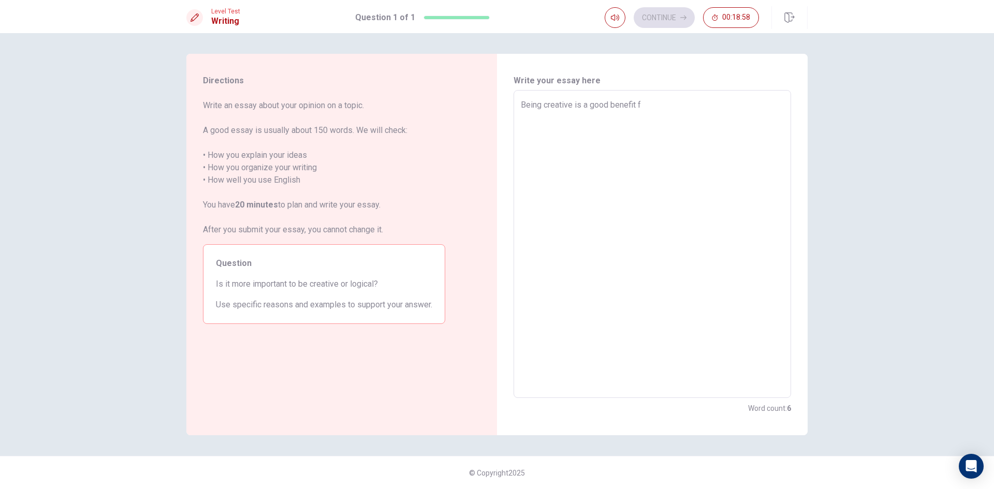
type textarea "x"
type textarea "Being creative is a good benefit fo"
type textarea "x"
type textarea "Being creative is a good benefit for"
type textarea "x"
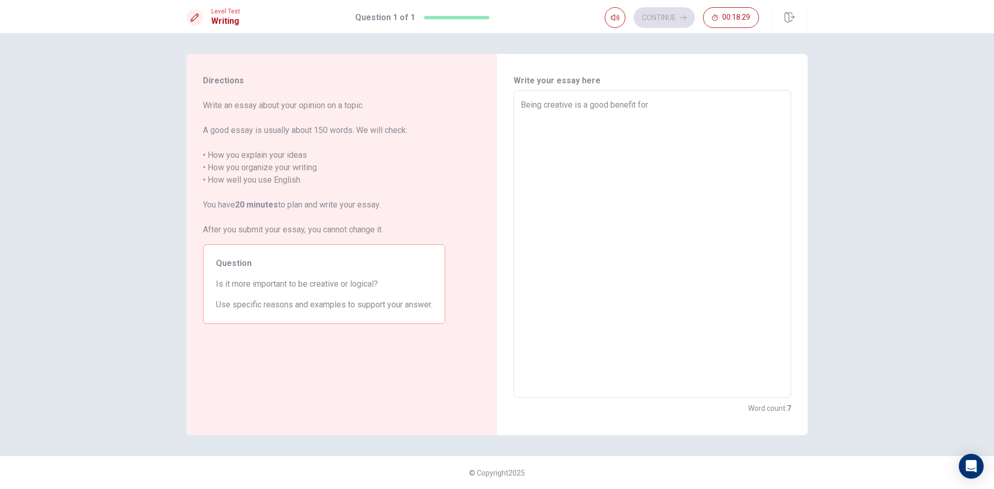
type textarea "Being creative is a good benefit for"
type textarea "x"
type textarea "Being creative is a good benefit for y"
type textarea "x"
type textarea "Being creative is a good benefit for yo"
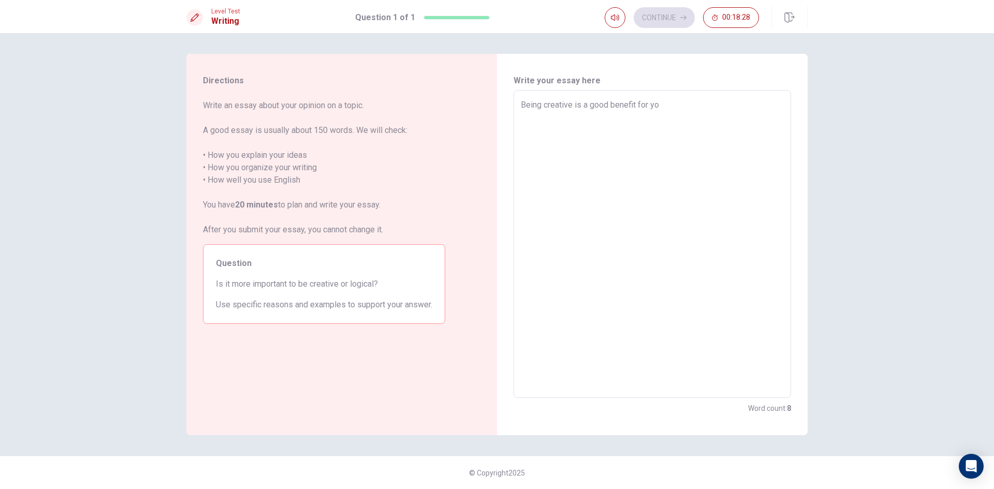
type textarea "x"
type textarea "Being creative is a good benefit for yort"
type textarea "x"
type textarea "Being creative is a good benefit for yor"
type textarea "x"
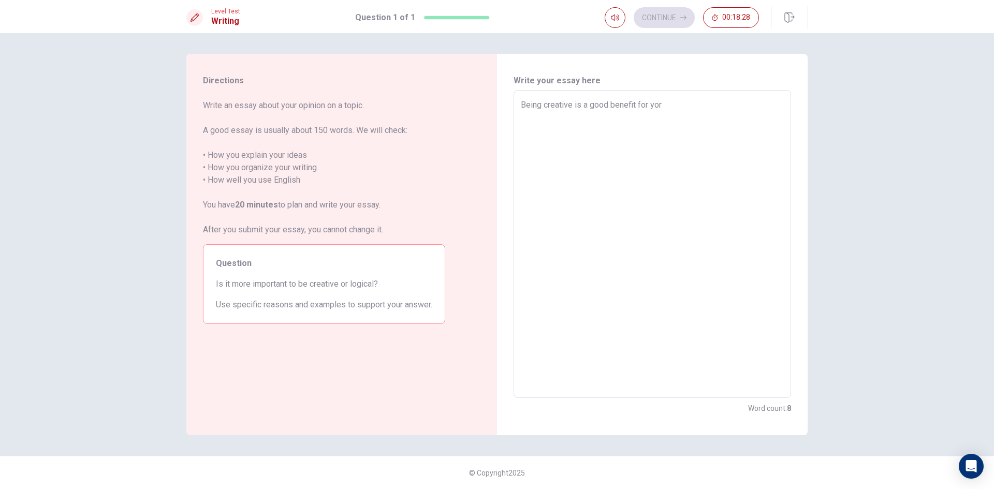
type textarea "Being creative is a good benefit for yo"
type textarea "x"
type textarea "Being creative is a good benefit for you"
type textarea "x"
type textarea "Being creative is a good benefit for your"
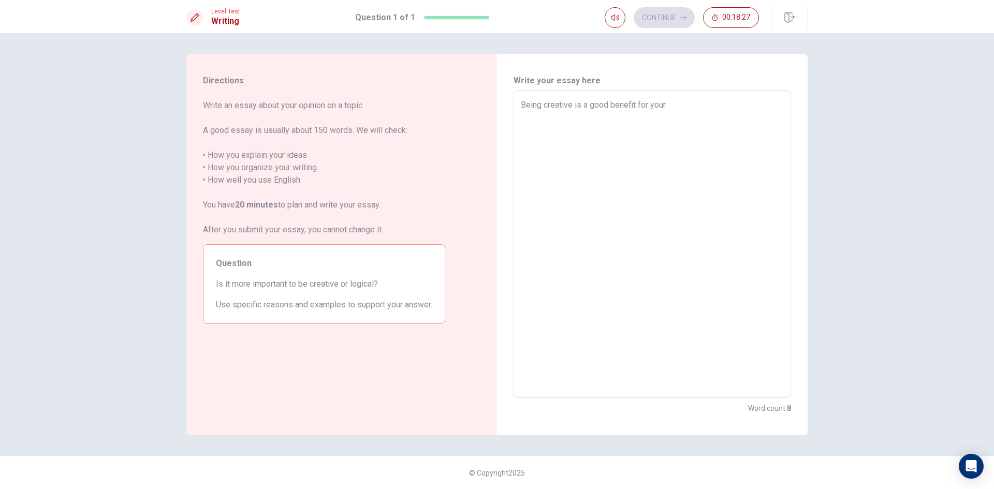
type textarea "x"
type textarea "Being creative is a good benefit for your"
type textarea "x"
type textarea "Being creative is a good benefit for your f"
type textarea "x"
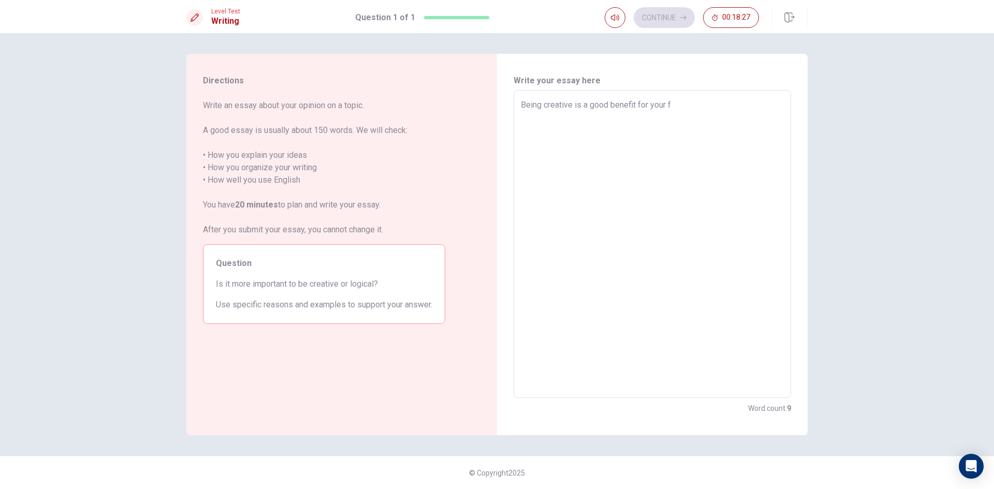
type textarea "Being creative is a good benefit for your fu"
type textarea "x"
type textarea "Being creative is a good benefit for your fut"
type textarea "x"
type textarea "Being creative is a good benefit for your futu"
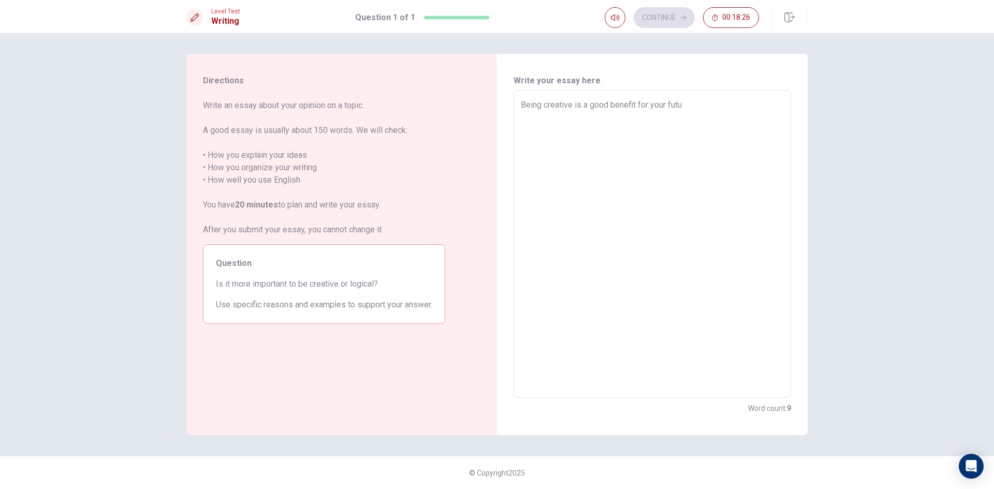
type textarea "x"
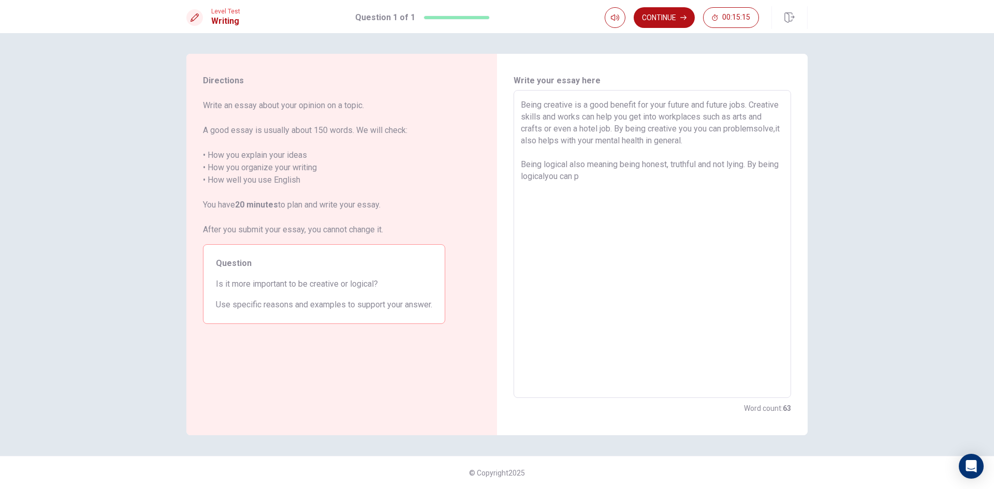
click at [619, 178] on textarea "Being creative is a good benefit for your future and future jobs. Creative skil…" at bounding box center [652, 244] width 263 height 291
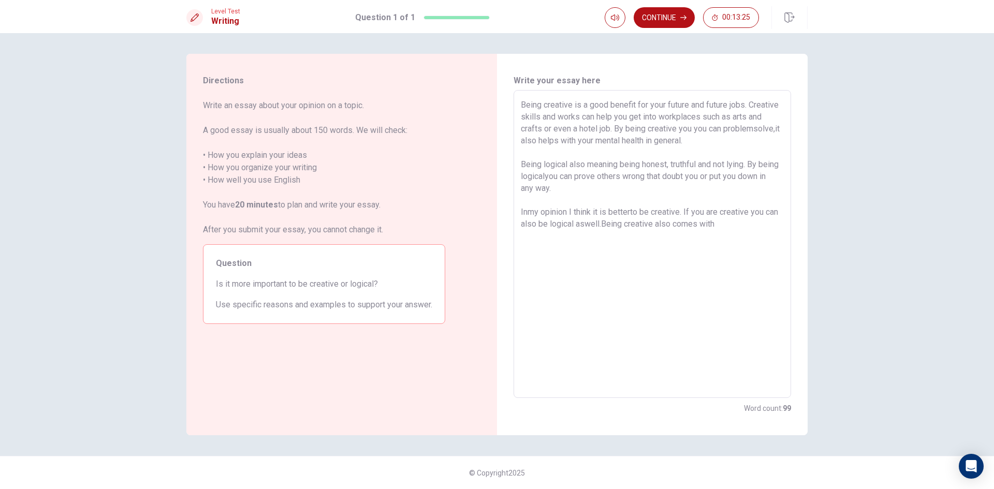
click at [552, 226] on textarea "Being creative is a good benefit for your future and future jobs. Creative skil…" at bounding box center [652, 244] width 263 height 291
click at [601, 223] on textarea "Being creative is a good benefit for your future and future jobs. Creative skil…" at bounding box center [652, 244] width 263 height 291
click at [725, 229] on textarea "Being creative is a good benefit for your future and future jobs. Creative skil…" at bounding box center [652, 244] width 263 height 291
click at [551, 141] on textarea "Being creative is a good benefit for your future and future jobs. Creative skil…" at bounding box center [652, 244] width 263 height 291
click at [732, 227] on textarea "Being creative is a good benefit for your future and future jobs. Creative skil…" at bounding box center [652, 244] width 263 height 291
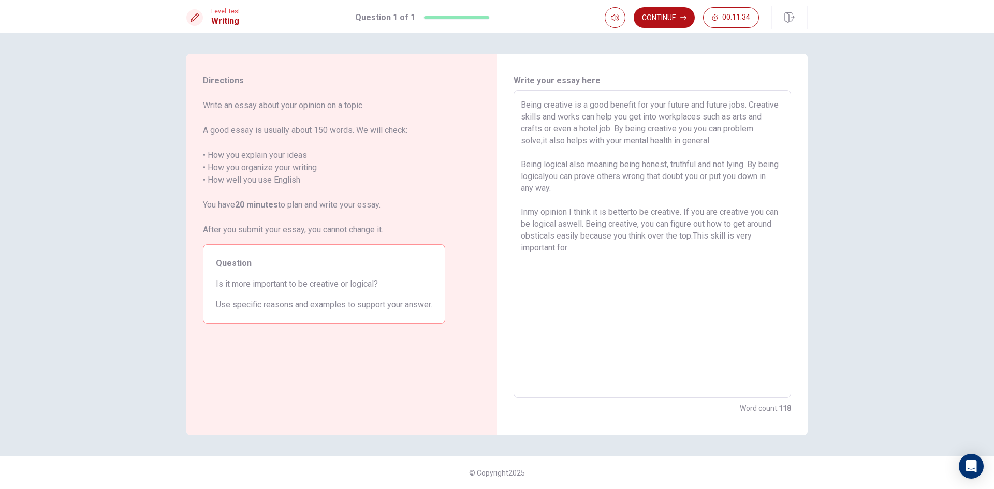
click at [567, 177] on textarea "Being creative is a good benefit for your future and future jobs. Creative skil…" at bounding box center [652, 244] width 263 height 291
click at [599, 246] on textarea "Being creative is a good benefit for your future and future jobs. Creative skil…" at bounding box center [652, 244] width 263 height 291
click at [526, 214] on textarea "Being creative is a good benefit for your future and future jobs. Creative skil…" at bounding box center [652, 244] width 263 height 291
click at [634, 211] on textarea "Being creative is a good benefit for your future and future jobs. Creative skil…" at bounding box center [652, 244] width 263 height 291
click at [599, 228] on textarea "Being creative is a good benefit for your future and future jobs. Creative skil…" at bounding box center [652, 244] width 263 height 291
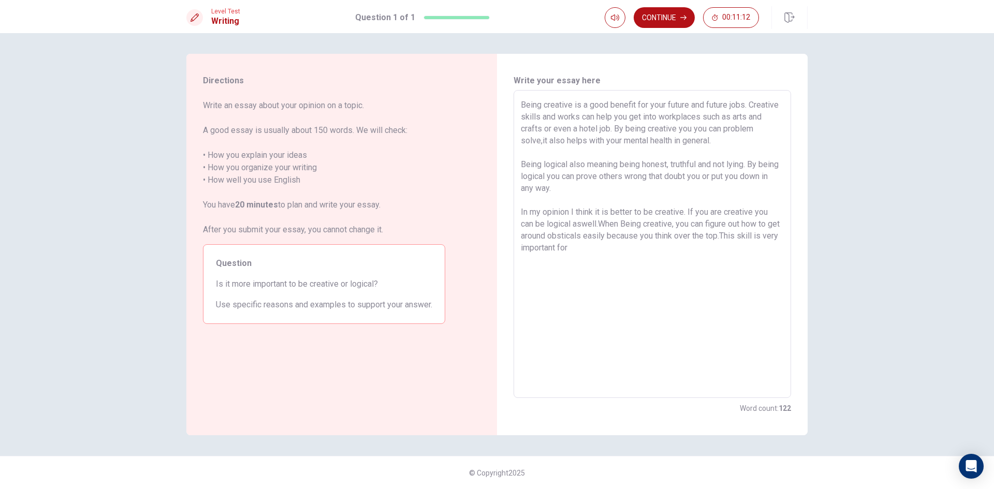
click at [644, 220] on textarea "Being creative is a good benefit for your future and future jobs. Creative skil…" at bounding box center [652, 244] width 263 height 291
click at [605, 250] on textarea "Being creative is a good benefit for your future and future jobs. Creative skil…" at bounding box center [652, 244] width 263 height 291
click at [736, 237] on textarea "Being creative is a good benefit for your future and future jobs. Creative skil…" at bounding box center [652, 244] width 263 height 291
click at [648, 258] on textarea "Being creative is a good benefit for your future and future jobs. Creative skil…" at bounding box center [652, 244] width 263 height 291
click at [668, 17] on button "Continue" at bounding box center [664, 17] width 61 height 21
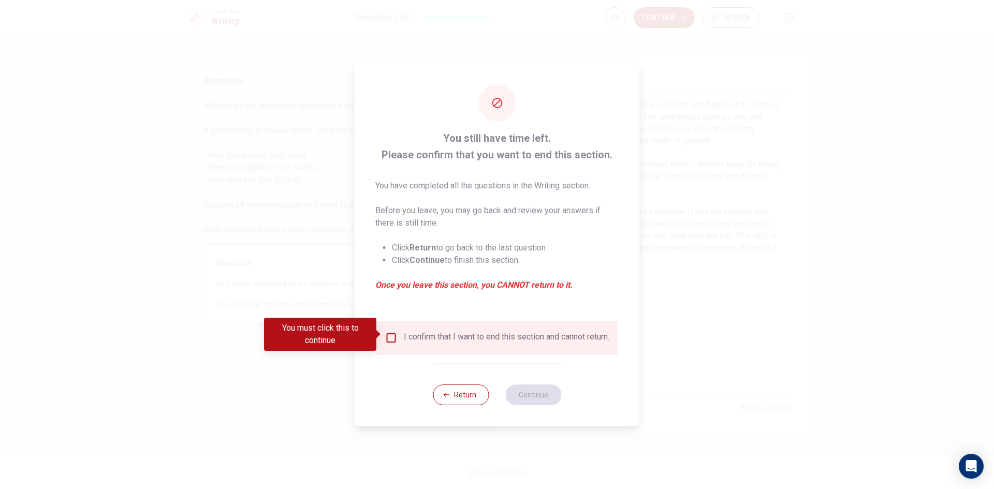
click at [391, 332] on input "You must click this to continue" at bounding box center [391, 338] width 12 height 12
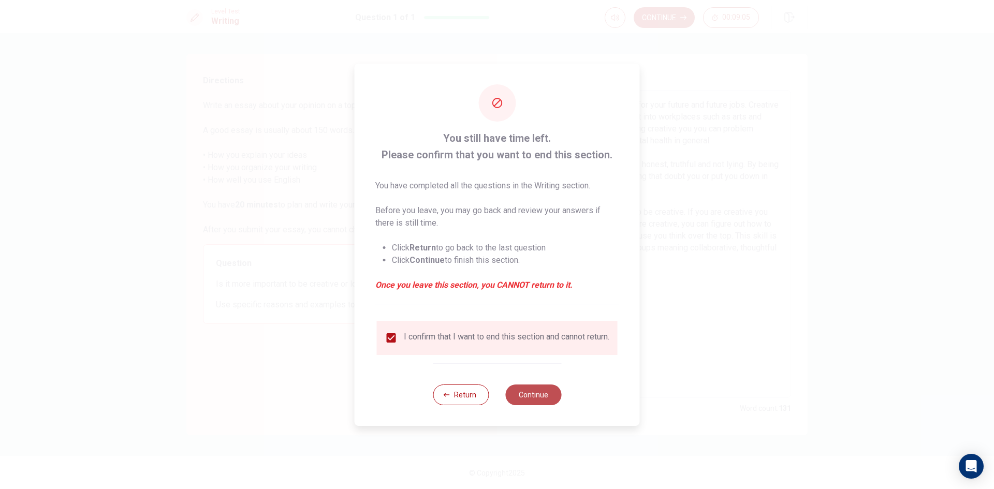
click at [547, 402] on button "Continue" at bounding box center [533, 395] width 56 height 21
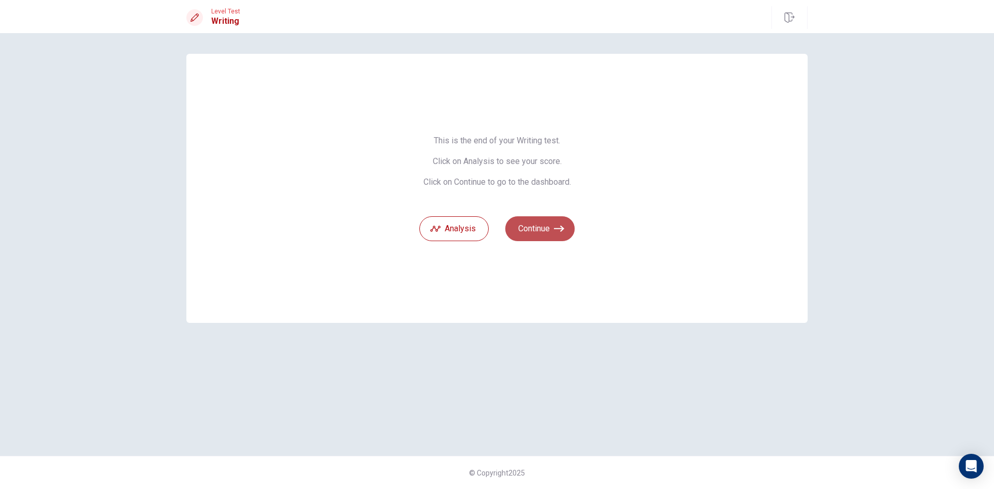
click at [564, 234] on button "Continue" at bounding box center [539, 228] width 69 height 25
